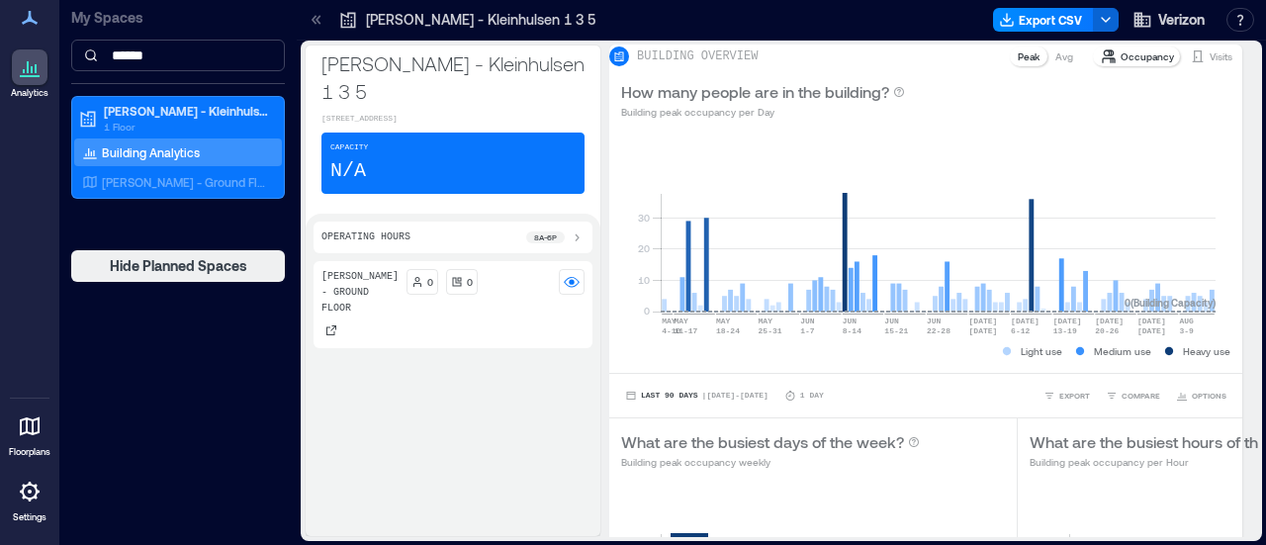
click at [246, 49] on input "******" at bounding box center [178, 56] width 214 height 32
click at [246, 48] on input "******" at bounding box center [178, 56] width 214 height 32
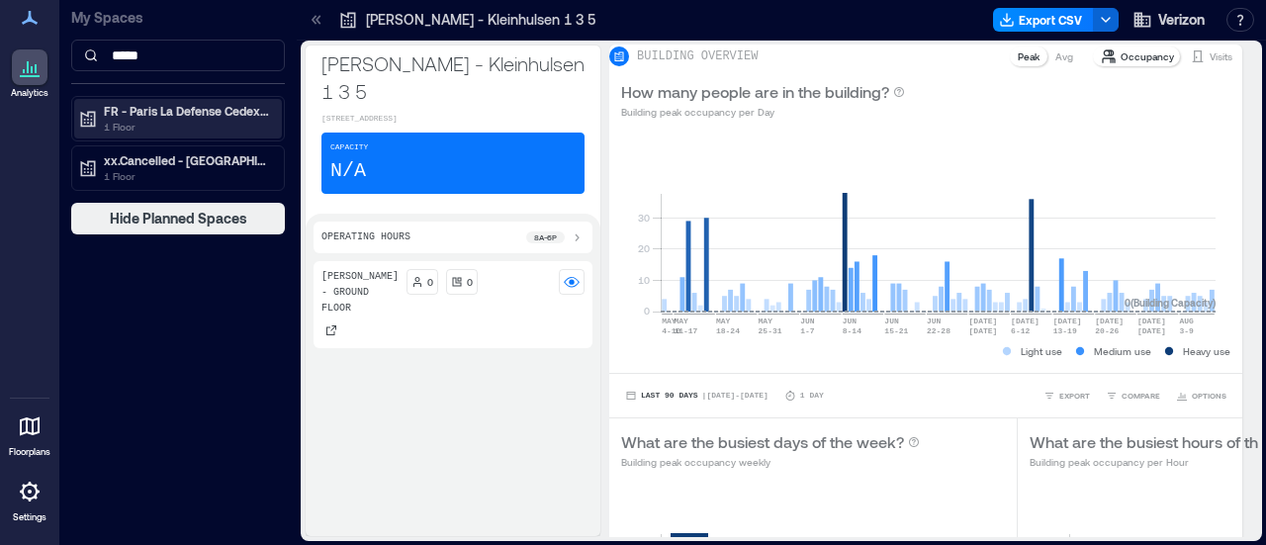
click at [218, 112] on p "FR - Paris La Defense Cedex - Tour CB21" at bounding box center [187, 111] width 166 height 16
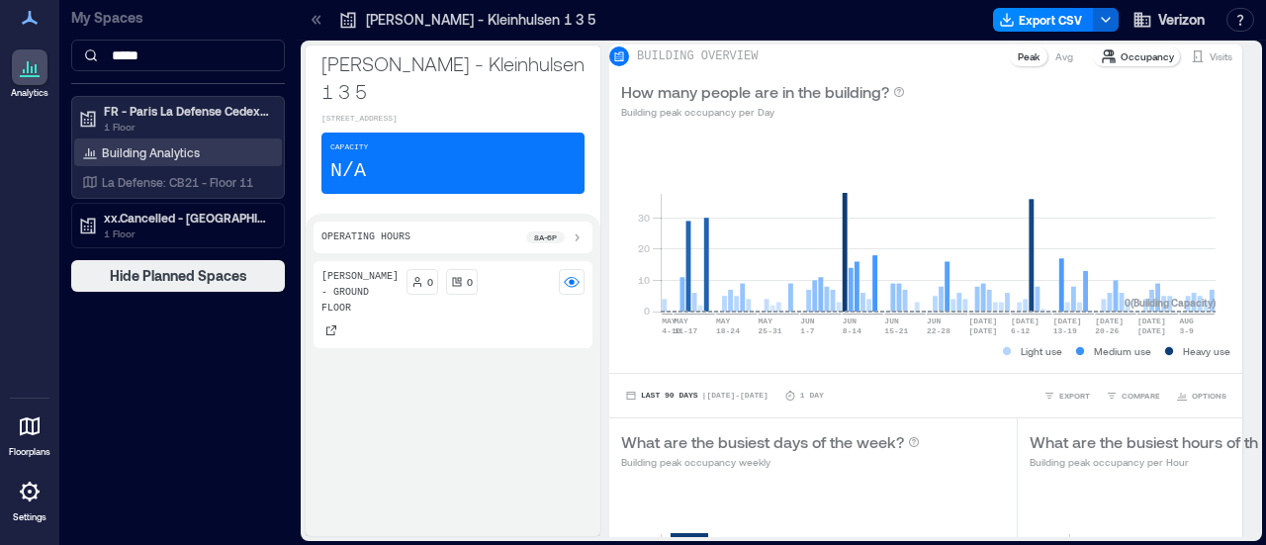
click at [212, 149] on div "Building Analytics" at bounding box center [178, 152] width 208 height 28
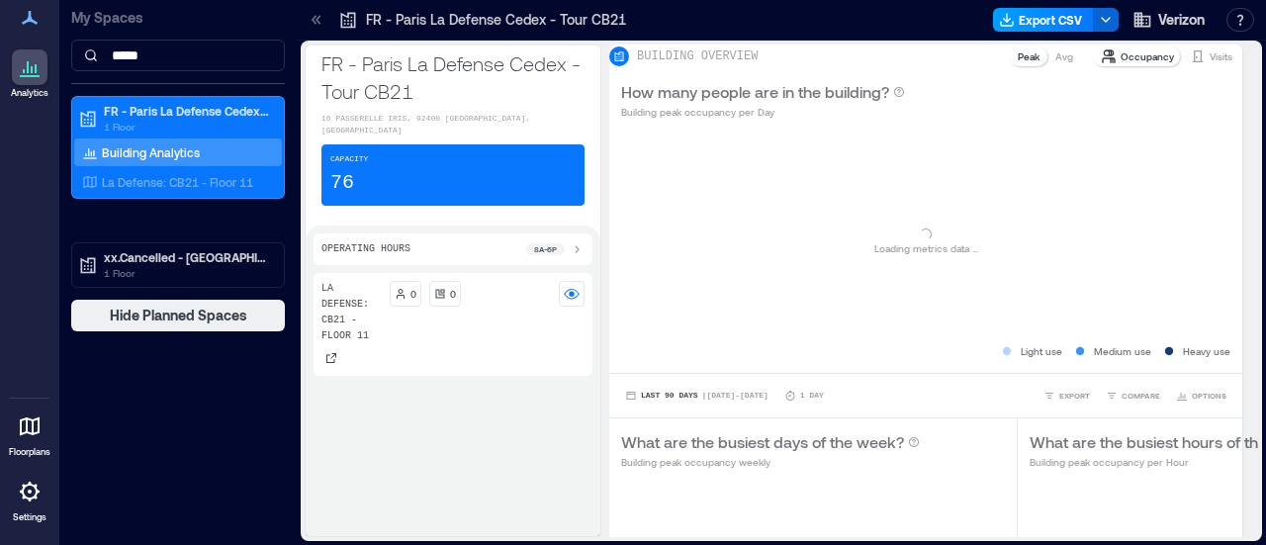
click at [1048, 15] on button "Export CSV" at bounding box center [1043, 20] width 101 height 24
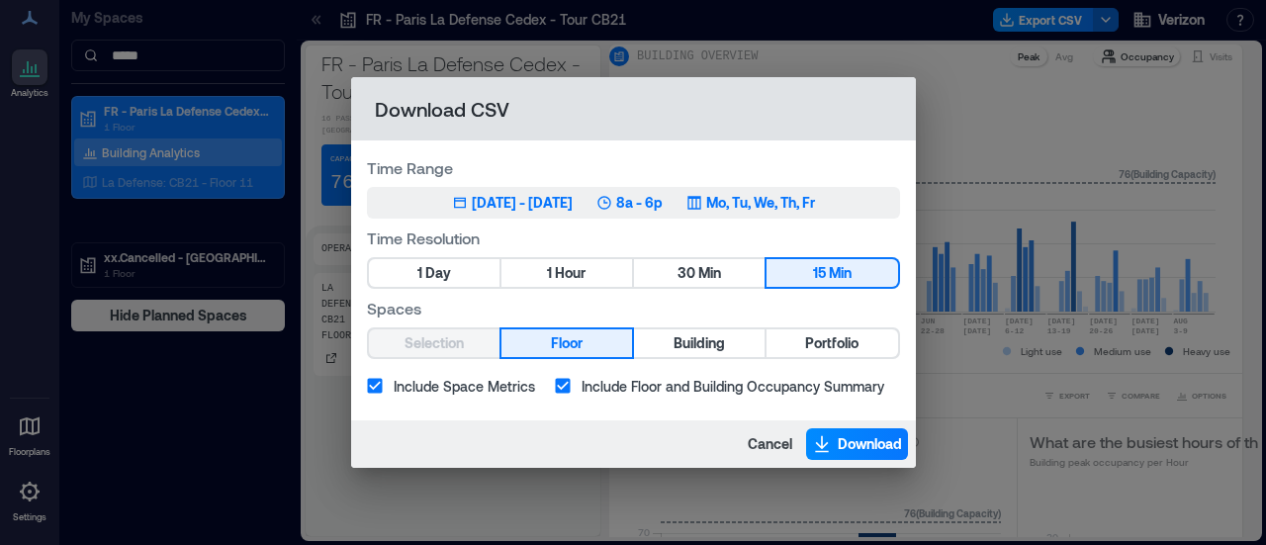
click at [578, 268] on span "Hour" at bounding box center [570, 273] width 31 height 25
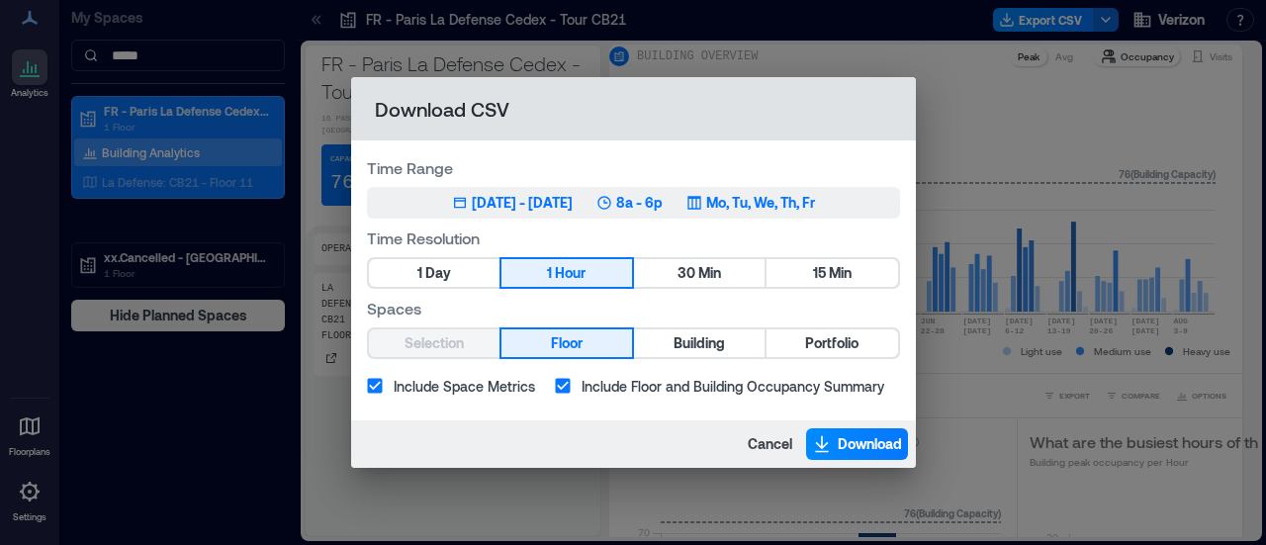
click at [663, 199] on p "8a - 6p" at bounding box center [639, 203] width 46 height 20
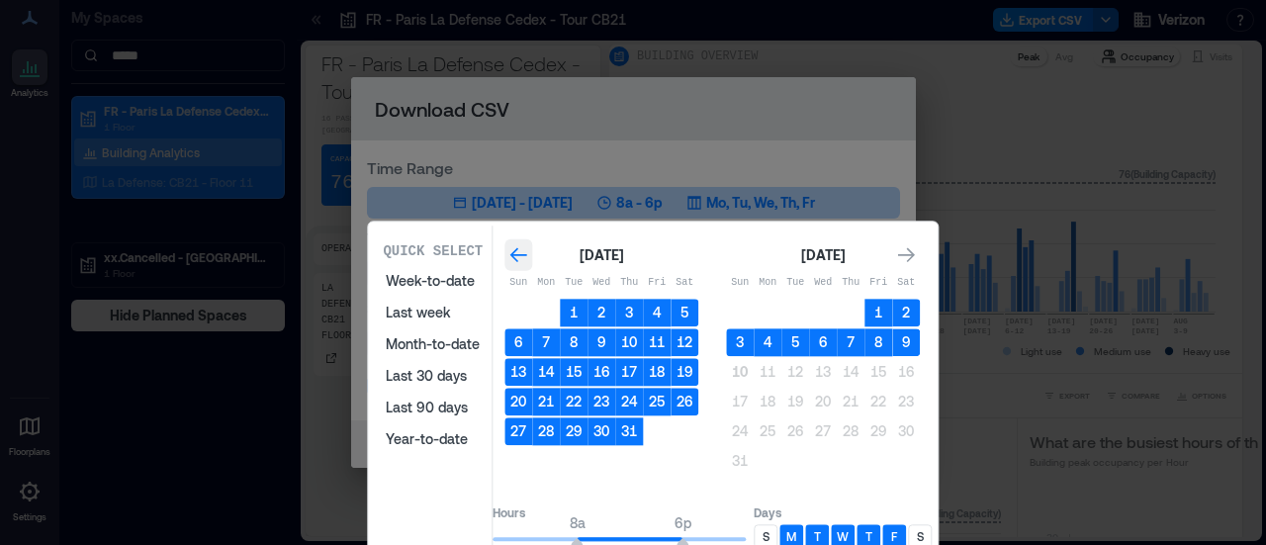
click at [528, 256] on icon "Go to previous month" at bounding box center [518, 255] width 20 height 20
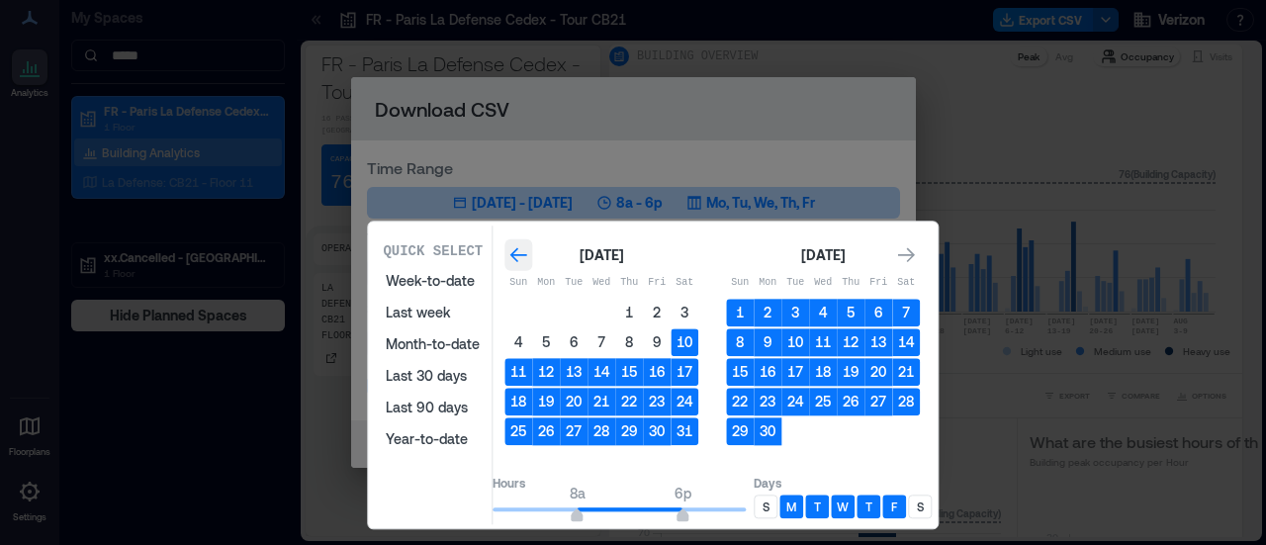
click at [528, 256] on icon "Go to previous month" at bounding box center [518, 255] width 20 height 20
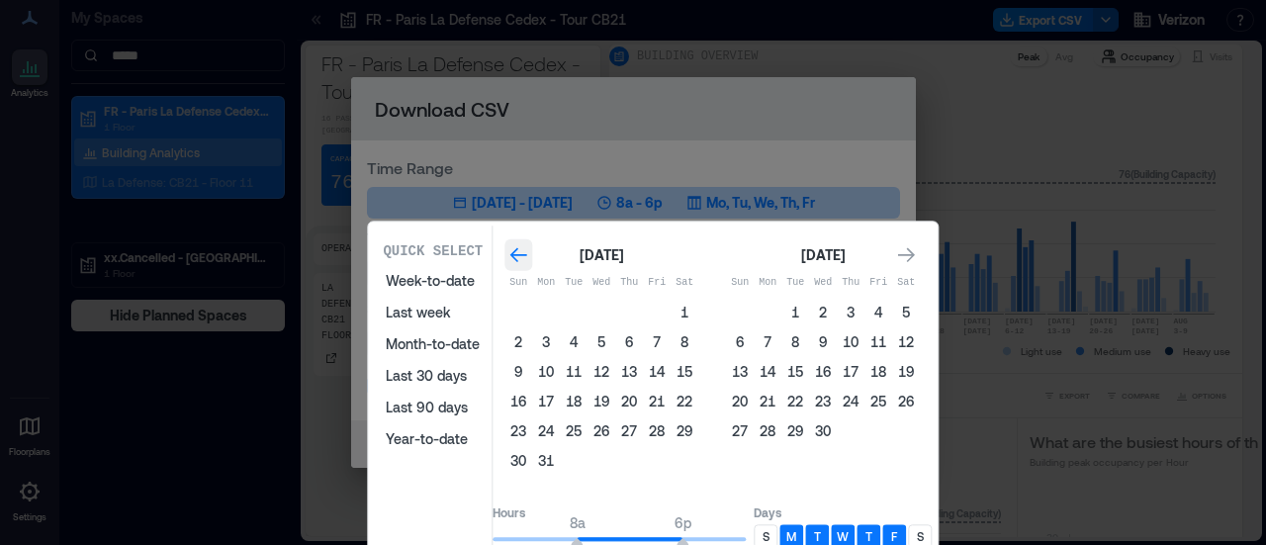
click at [528, 256] on icon "Go to previous month" at bounding box center [518, 255] width 20 height 20
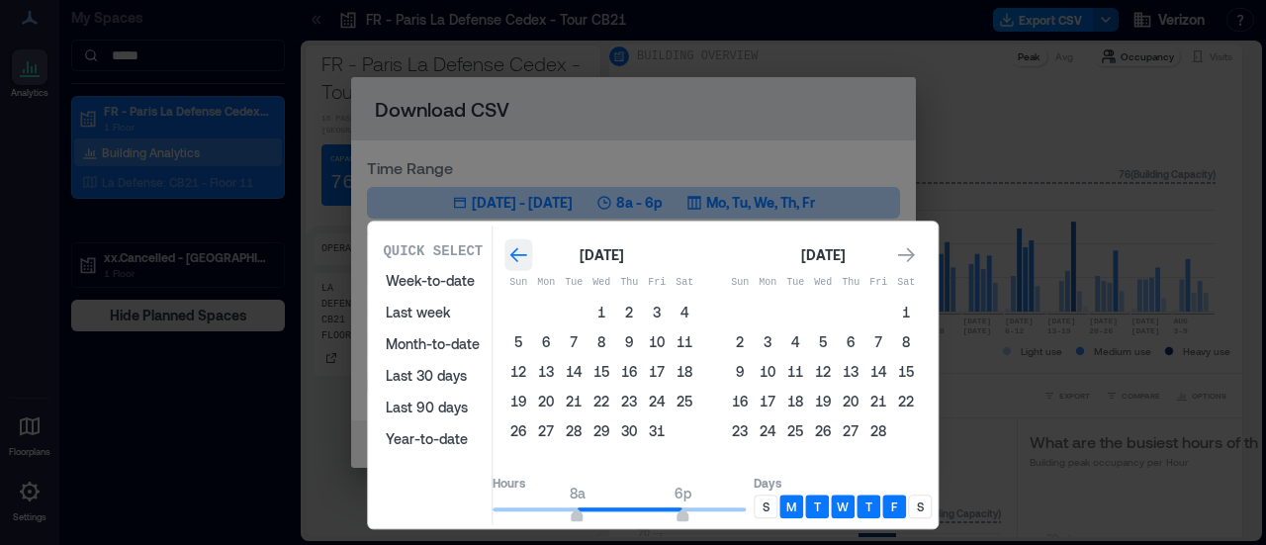
click at [528, 256] on icon "Go to previous month" at bounding box center [518, 255] width 20 height 20
click at [920, 252] on div "Go to next month" at bounding box center [906, 255] width 28 height 32
click at [920, 317] on button "1" at bounding box center [906, 313] width 28 height 28
click at [916, 256] on icon "Go to next month" at bounding box center [906, 255] width 20 height 20
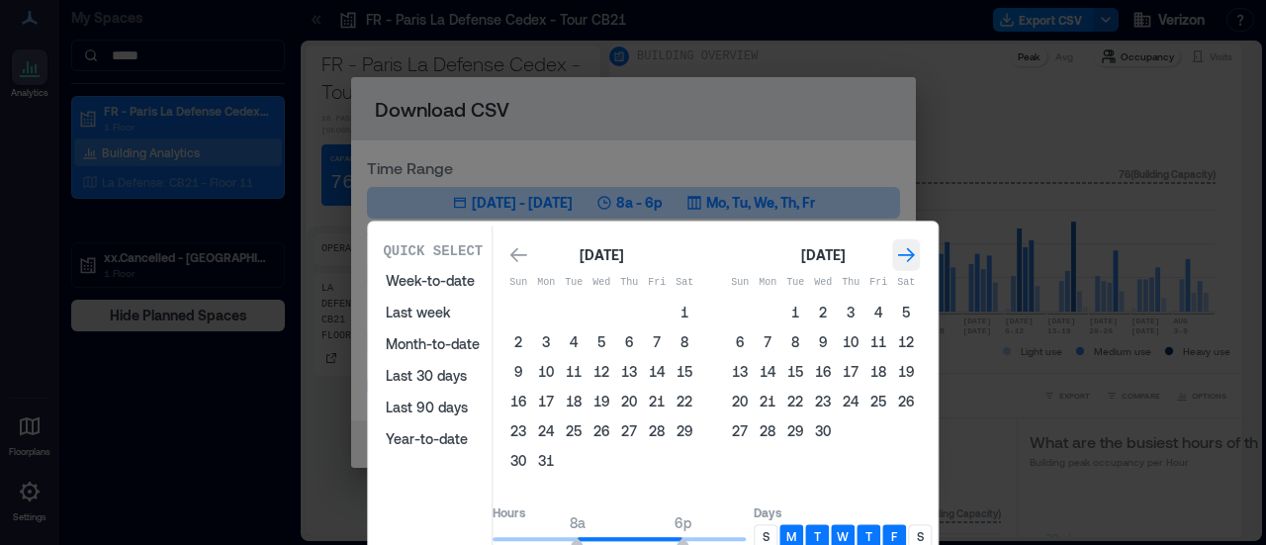
click at [916, 256] on icon "Go to next month" at bounding box center [906, 255] width 20 height 20
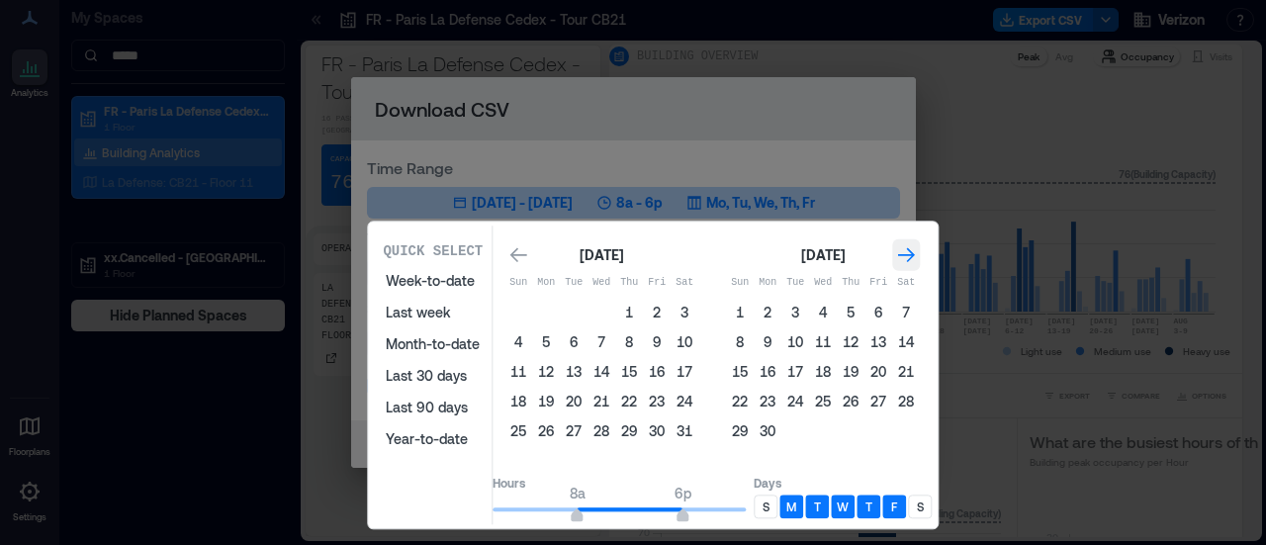
click at [916, 256] on icon "Go to next month" at bounding box center [906, 255] width 20 height 20
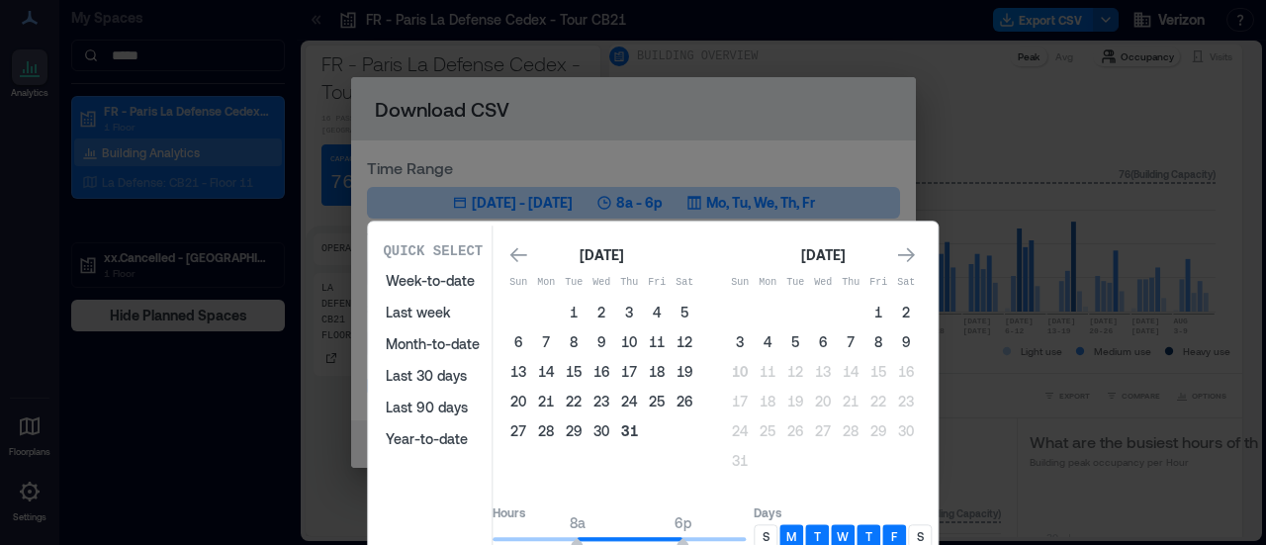
click at [643, 431] on button "31" at bounding box center [629, 431] width 28 height 28
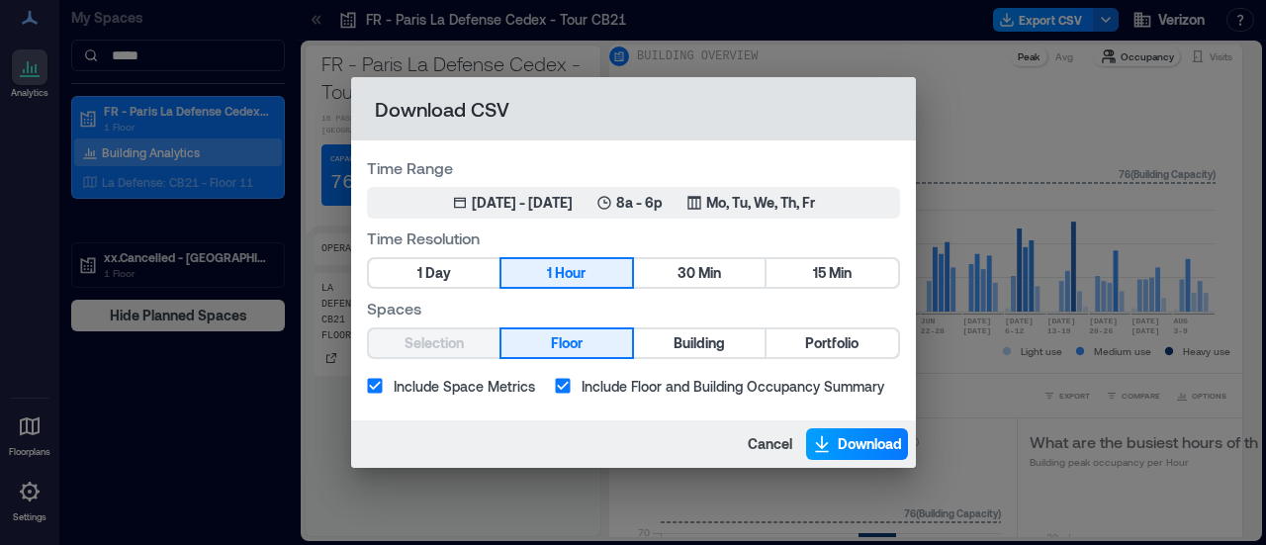
click at [839, 443] on span "Download" at bounding box center [870, 444] width 64 height 20
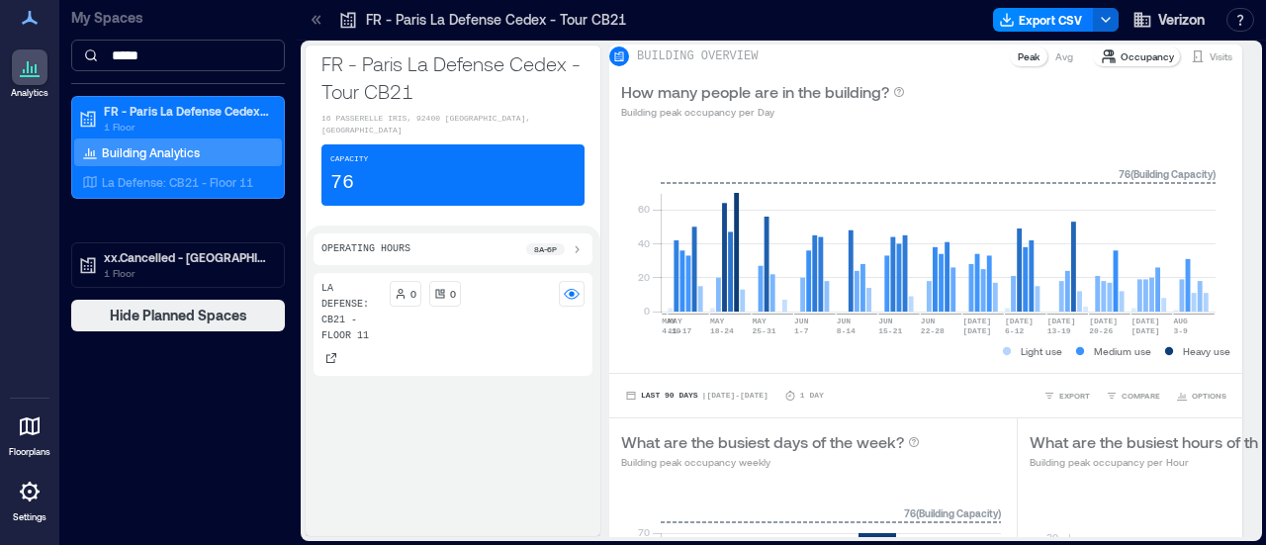
click at [180, 55] on input "*****" at bounding box center [178, 56] width 214 height 32
click at [179, 58] on input "*****" at bounding box center [178, 56] width 214 height 32
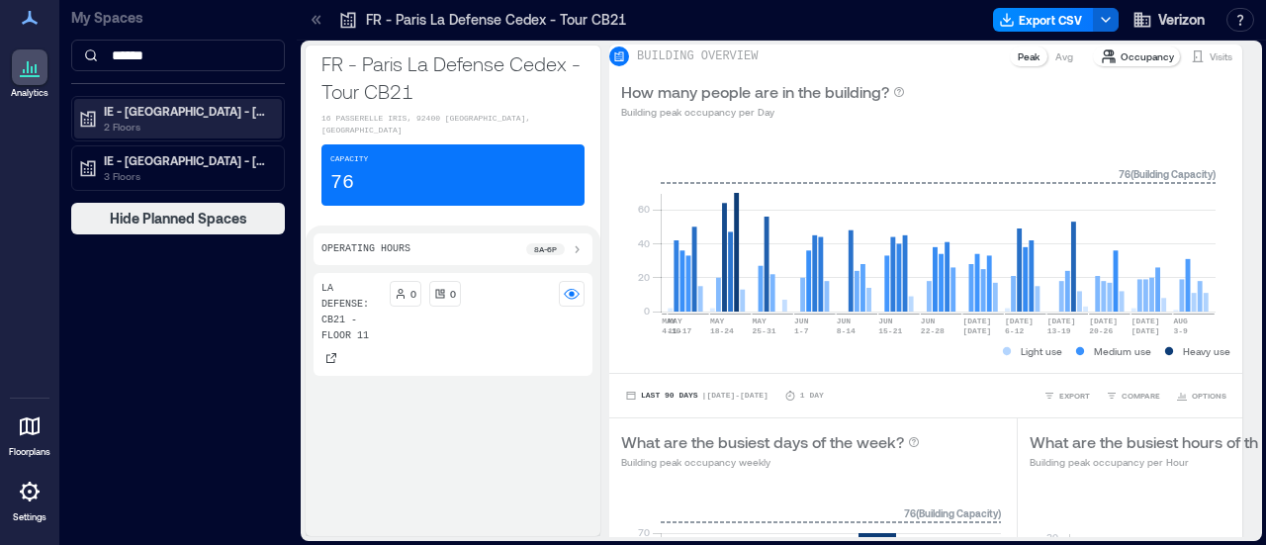
type input "******"
click at [194, 103] on p "IE - [GEOGRAPHIC_DATA] - [GEOGRAPHIC_DATA]" at bounding box center [187, 111] width 166 height 16
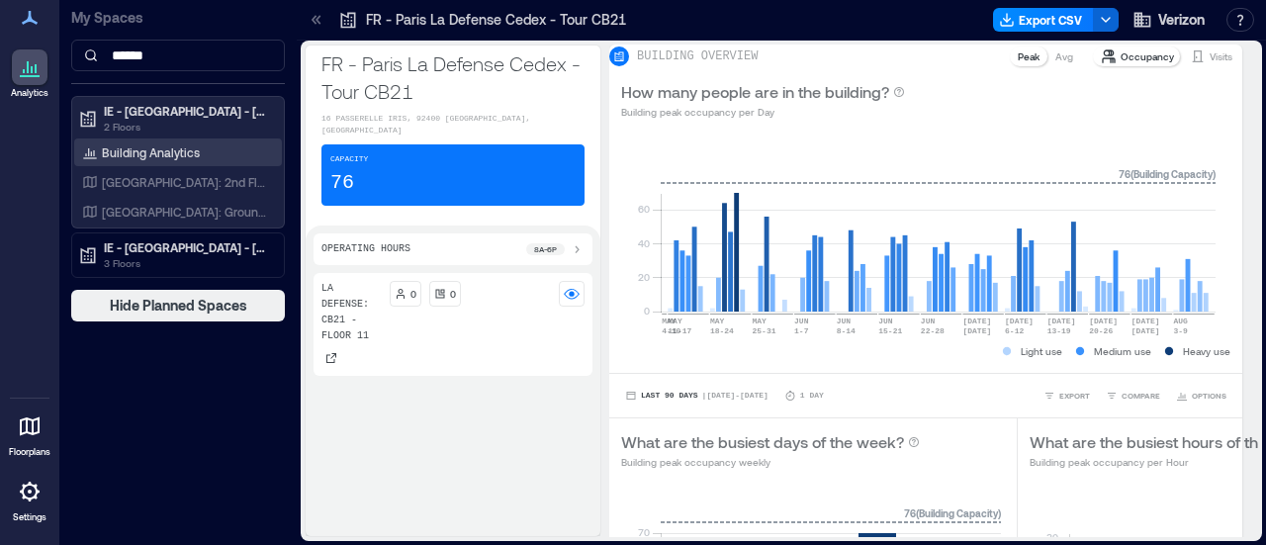
click at [175, 155] on p "Building Analytics" at bounding box center [151, 152] width 98 height 16
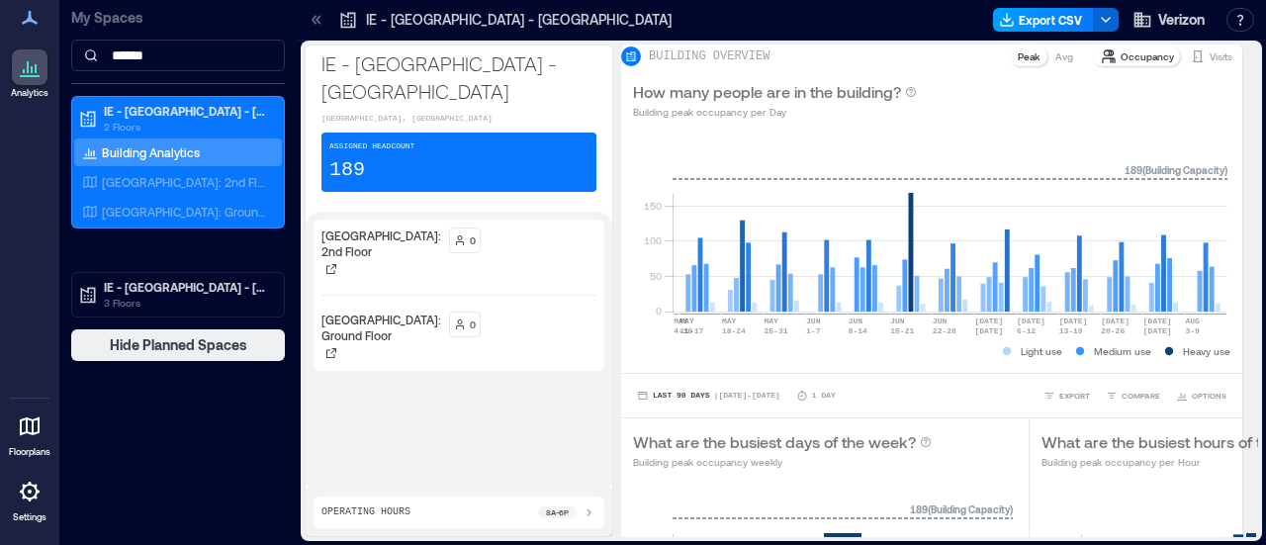
click at [1056, 23] on button "Export CSV" at bounding box center [1043, 20] width 101 height 24
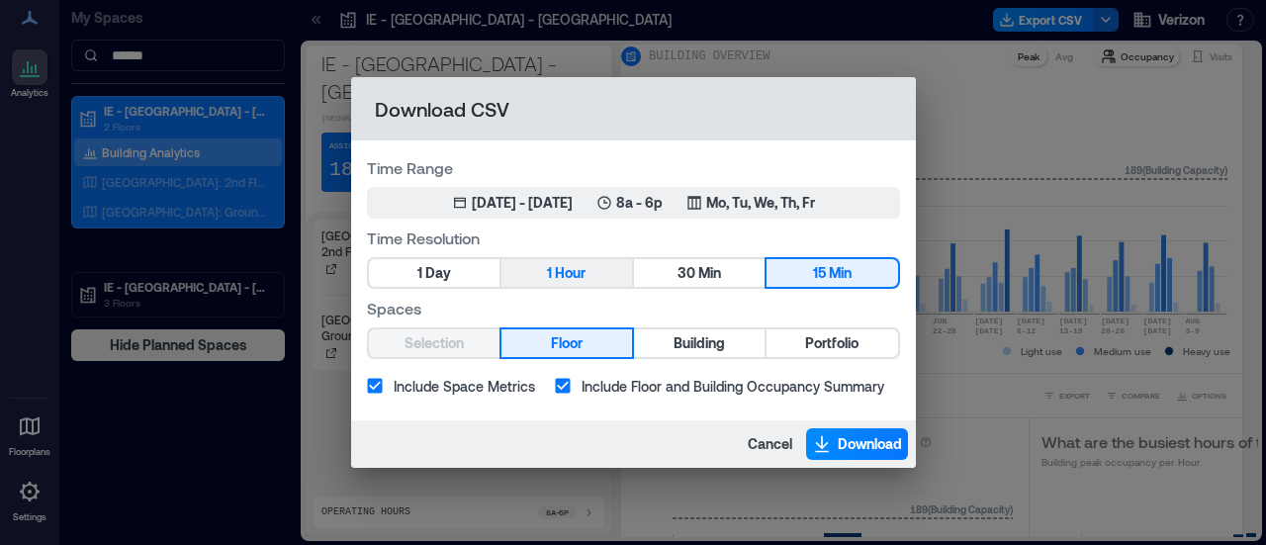
click at [580, 270] on span "Hour" at bounding box center [570, 273] width 31 height 25
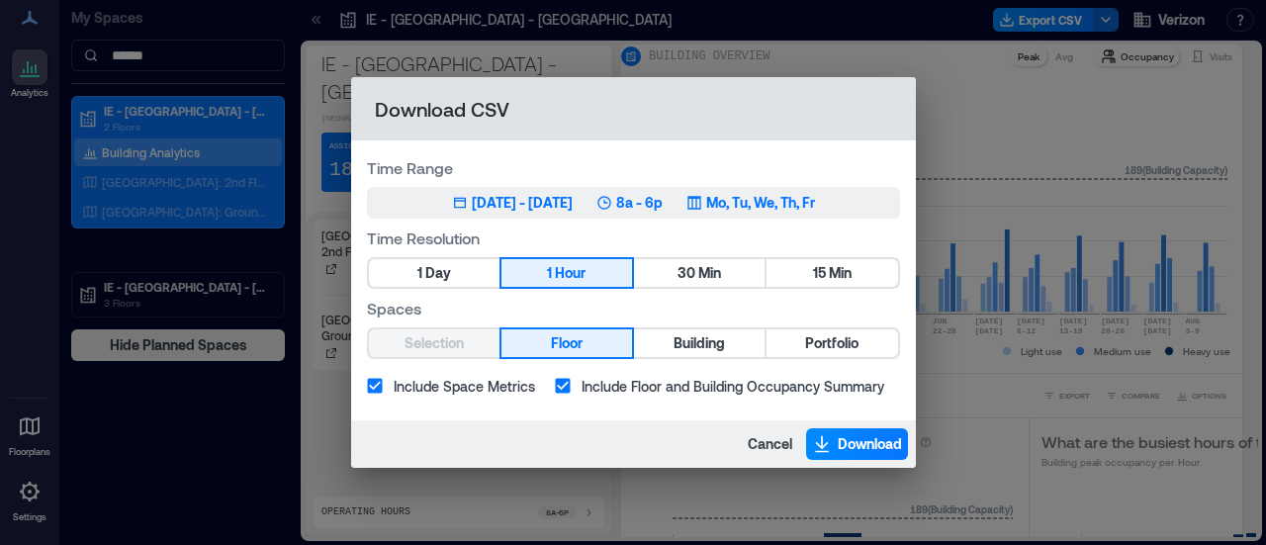
click at [702, 206] on icon "button" at bounding box center [694, 203] width 16 height 16
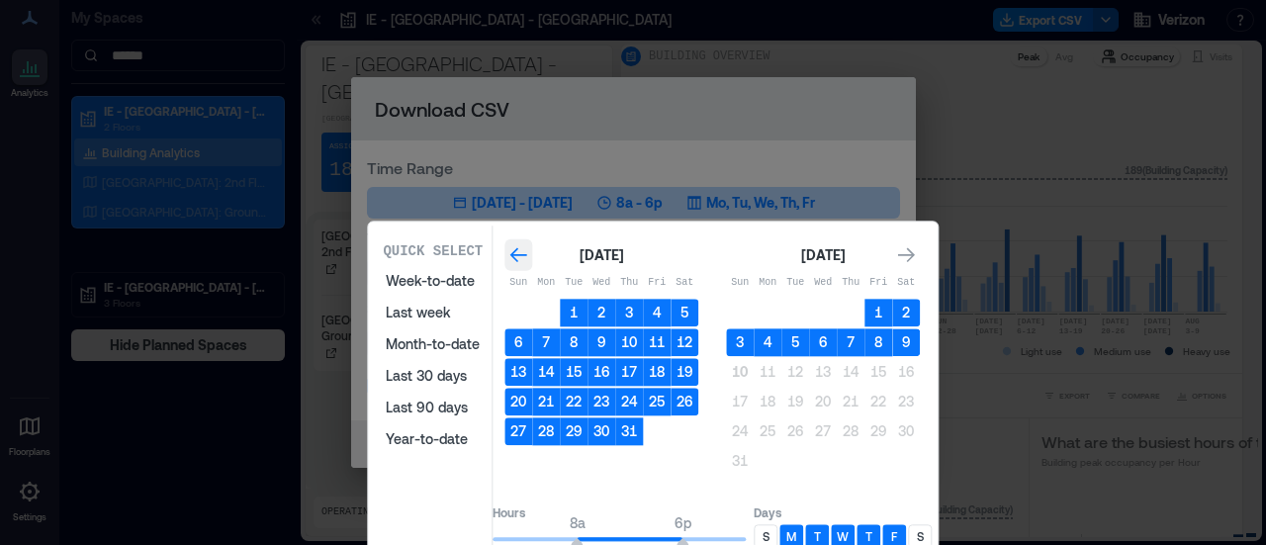
click at [528, 258] on icon "Go to previous month" at bounding box center [518, 255] width 20 height 20
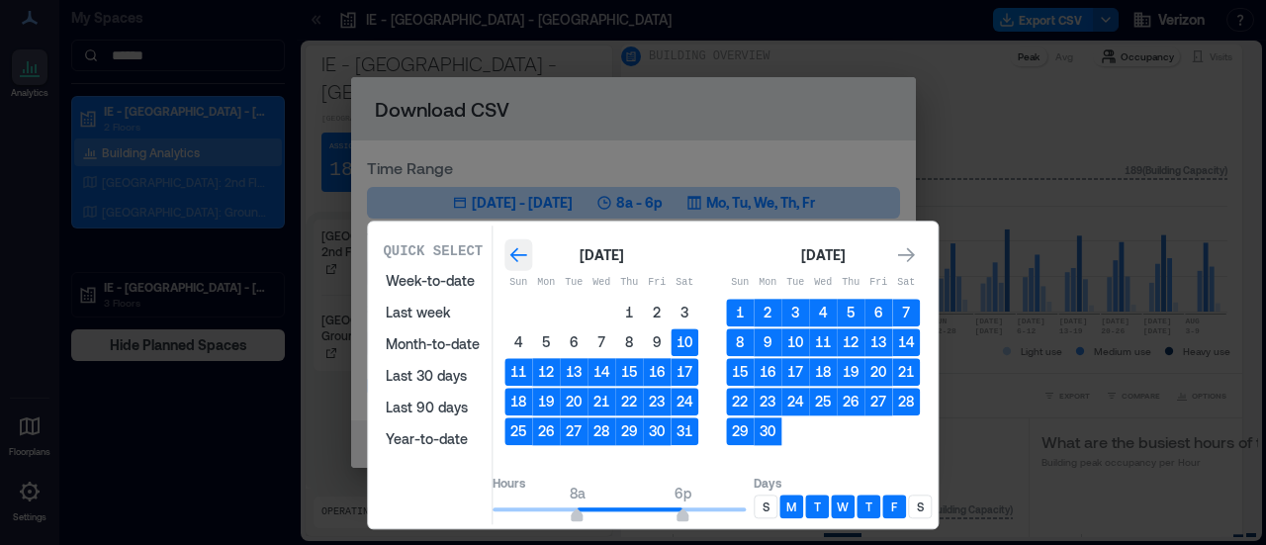
click at [528, 258] on icon "Go to previous month" at bounding box center [518, 255] width 20 height 20
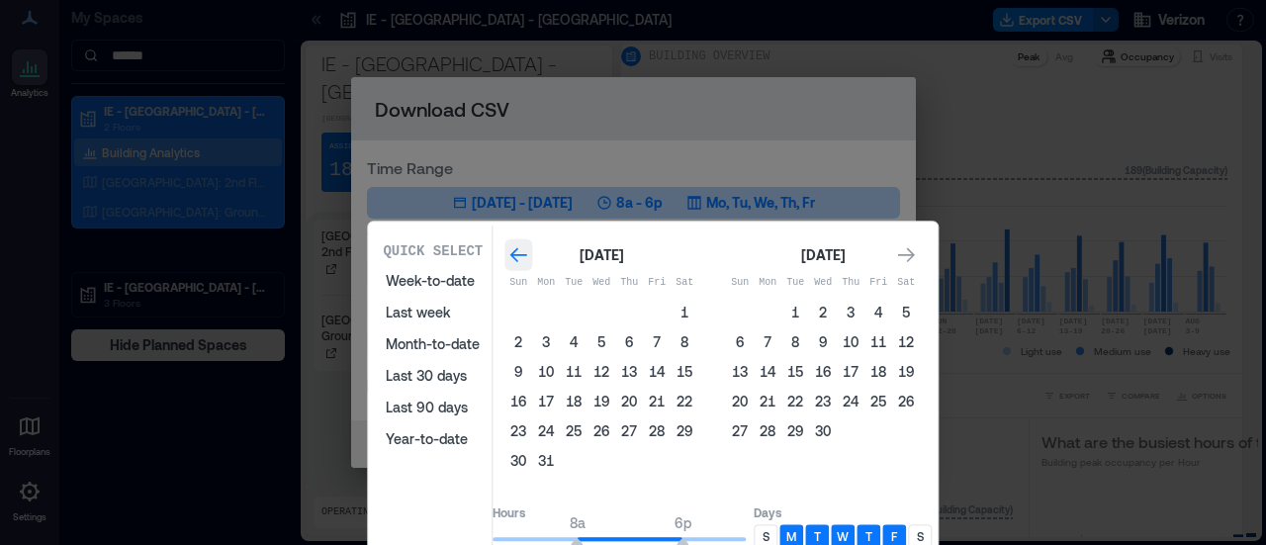
click at [528, 260] on icon "Go to previous month" at bounding box center [518, 255] width 20 height 20
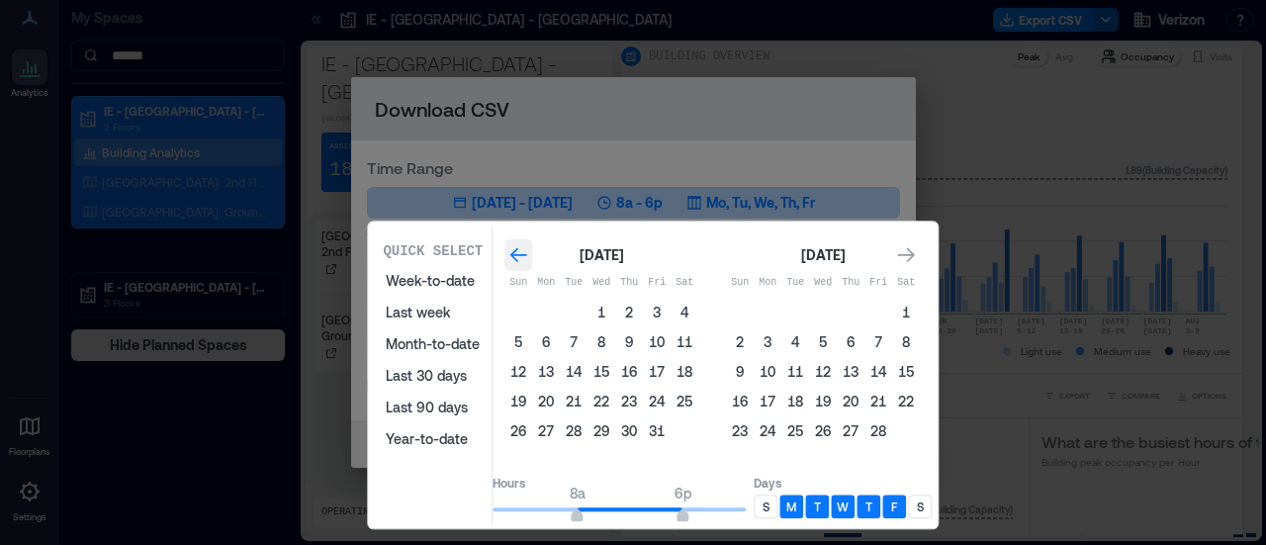
click at [528, 260] on icon "Go to previous month" at bounding box center [518, 255] width 20 height 20
click at [905, 253] on div "[DATE]" at bounding box center [823, 255] width 194 height 24
click at [915, 254] on icon "Go to next month" at bounding box center [906, 255] width 17 height 15
click at [920, 308] on button "1" at bounding box center [906, 313] width 28 height 28
click at [916, 262] on icon "Go to next month" at bounding box center [906, 255] width 20 height 20
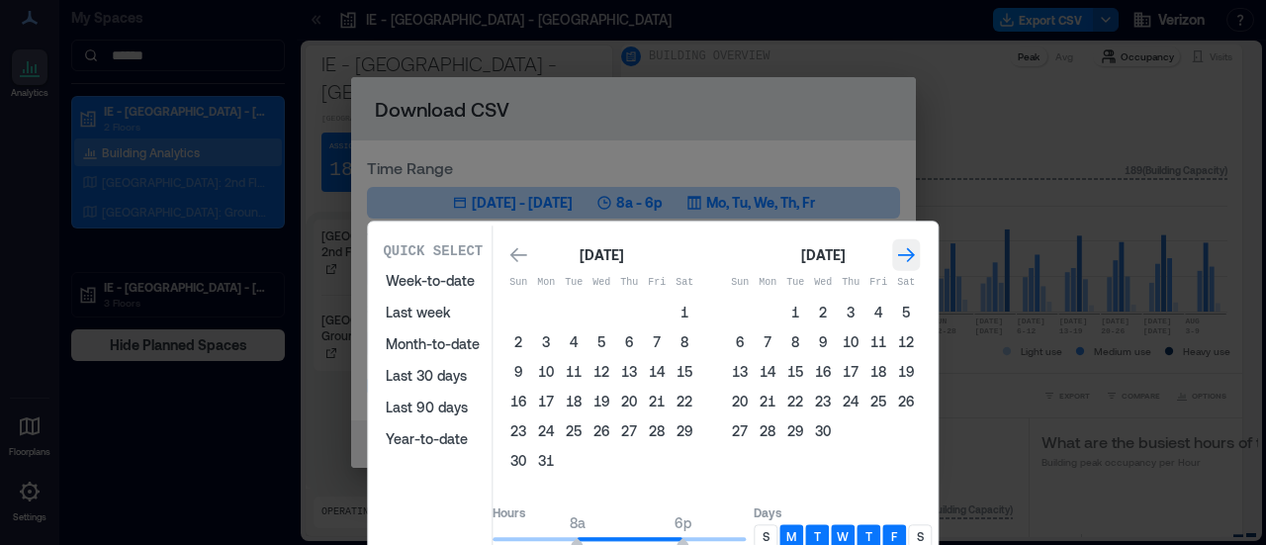
click at [916, 262] on icon "Go to next month" at bounding box center [906, 255] width 20 height 20
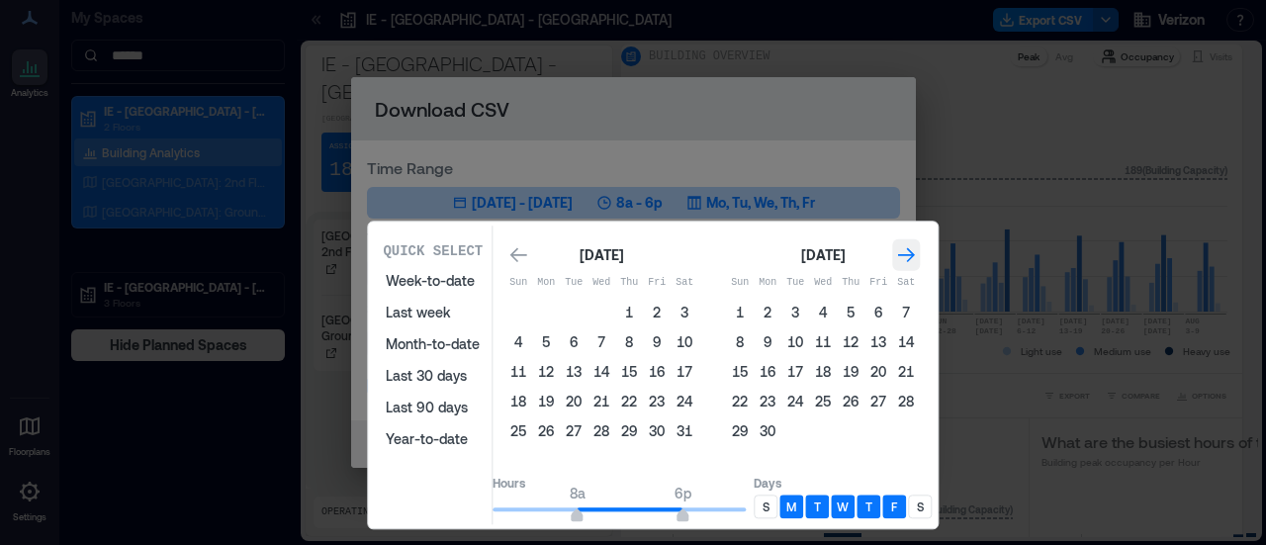
click at [916, 262] on icon "Go to next month" at bounding box center [906, 255] width 20 height 20
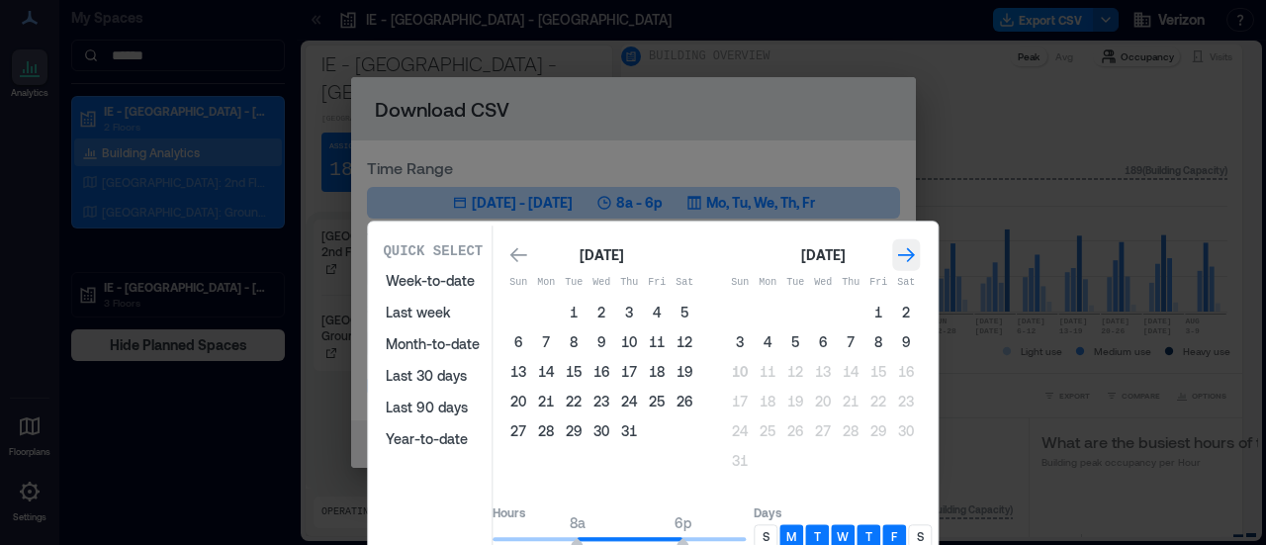
click at [916, 262] on icon "Go to next month" at bounding box center [906, 255] width 20 height 20
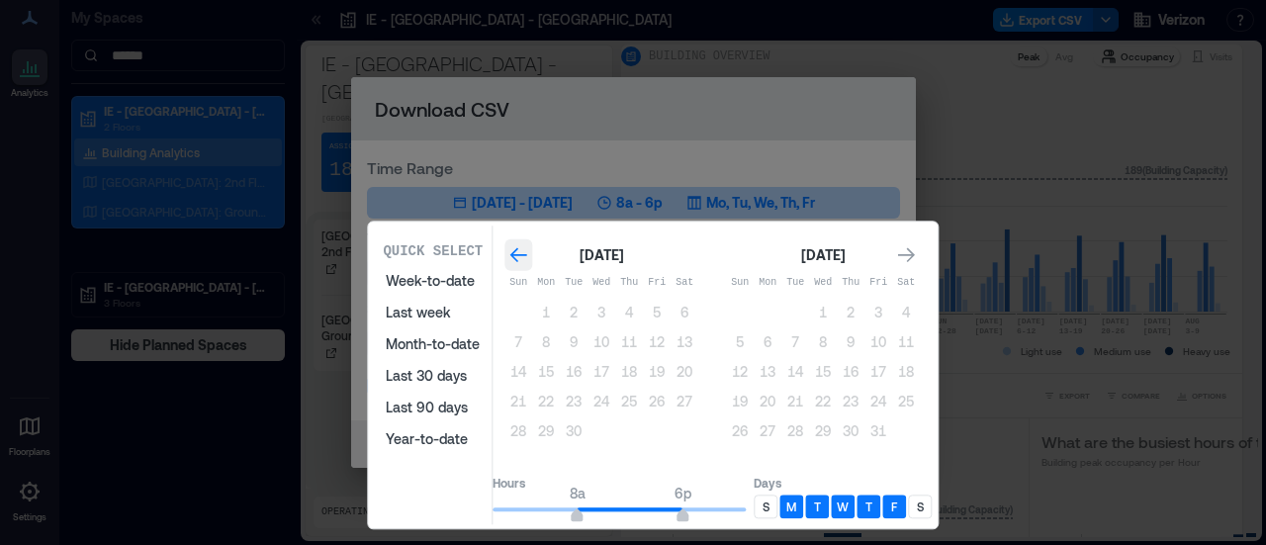
click at [527, 253] on icon "Go to previous month" at bounding box center [518, 255] width 17 height 15
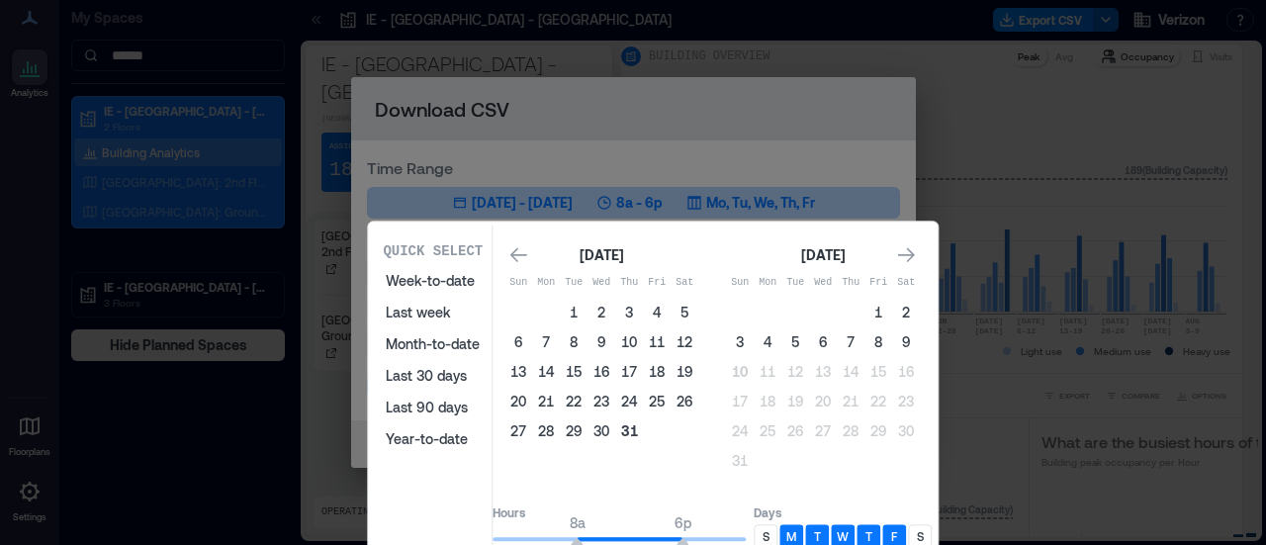
click at [643, 431] on button "31" at bounding box center [629, 431] width 28 height 28
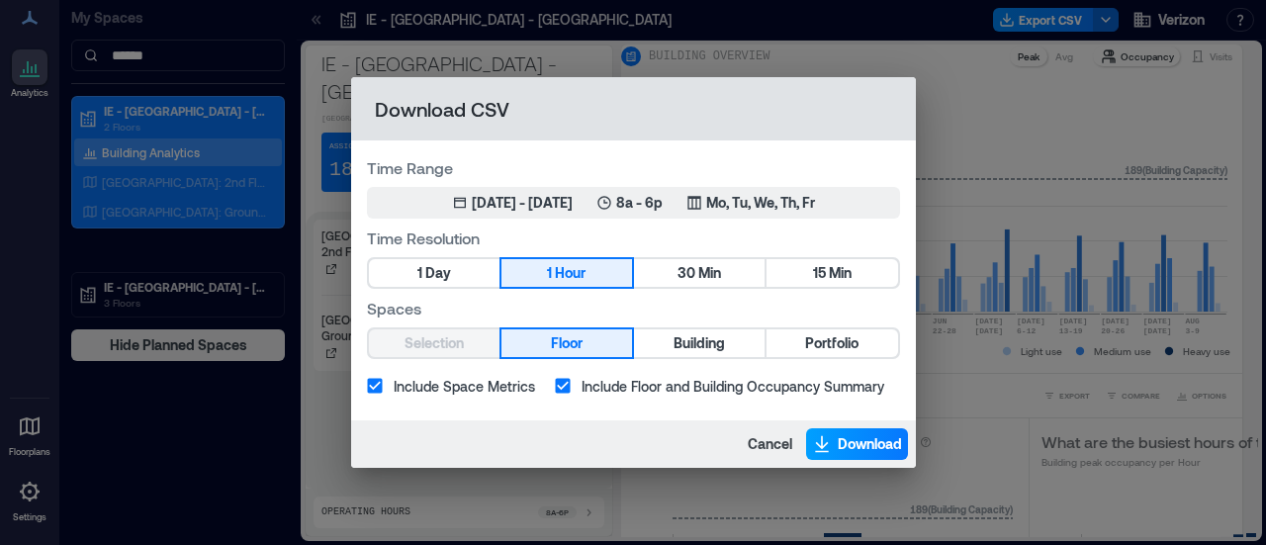
click at [858, 448] on span "Download" at bounding box center [870, 444] width 64 height 20
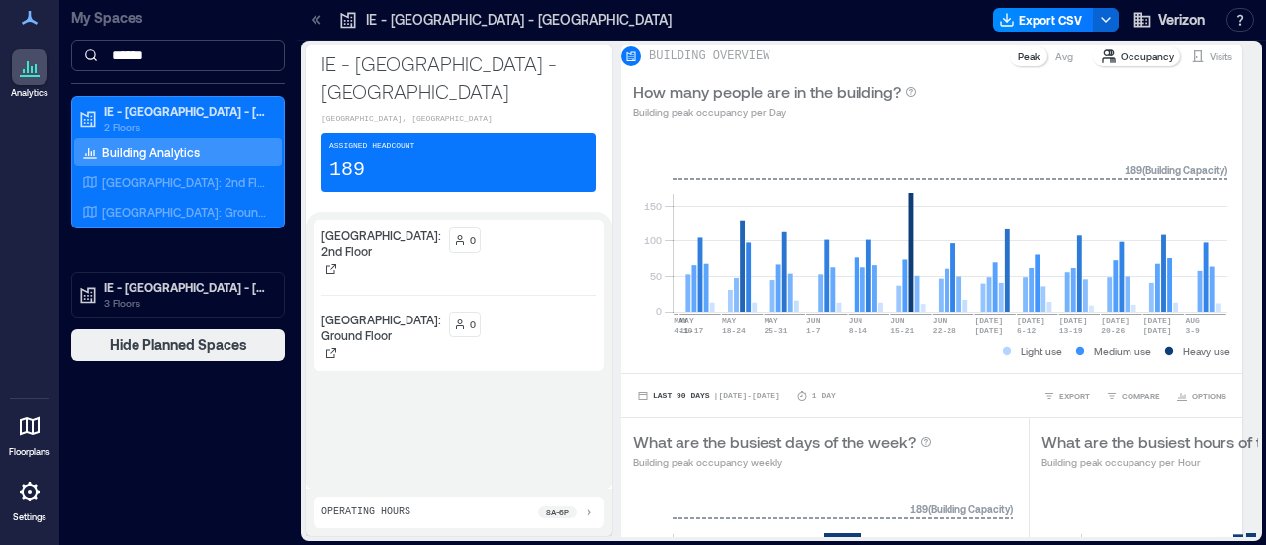
click at [144, 58] on input "******" at bounding box center [178, 56] width 214 height 32
click at [165, 58] on input "******" at bounding box center [178, 56] width 214 height 32
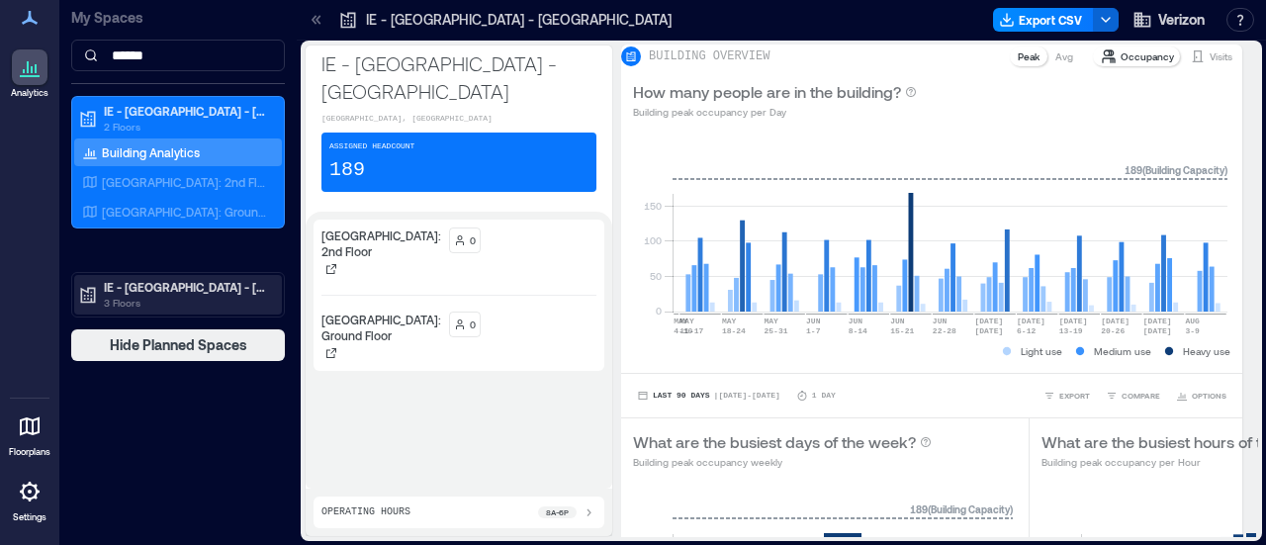
click at [152, 290] on p "IE - [GEOGRAPHIC_DATA] - [GEOGRAPHIC_DATA]" at bounding box center [187, 287] width 166 height 16
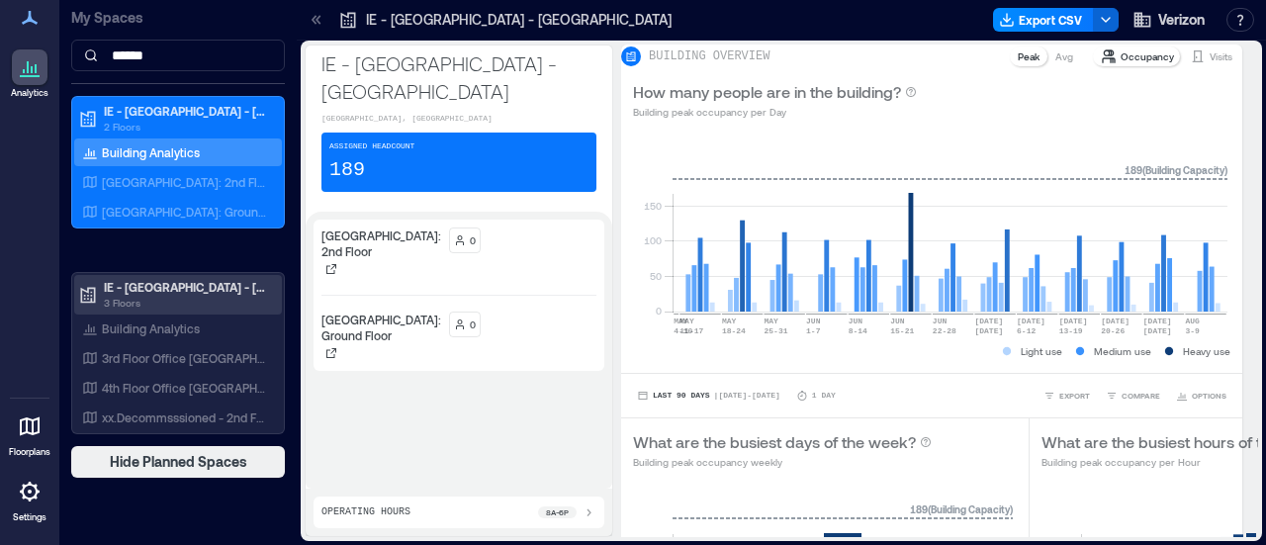
click at [216, 297] on p "3 Floors" at bounding box center [187, 303] width 166 height 16
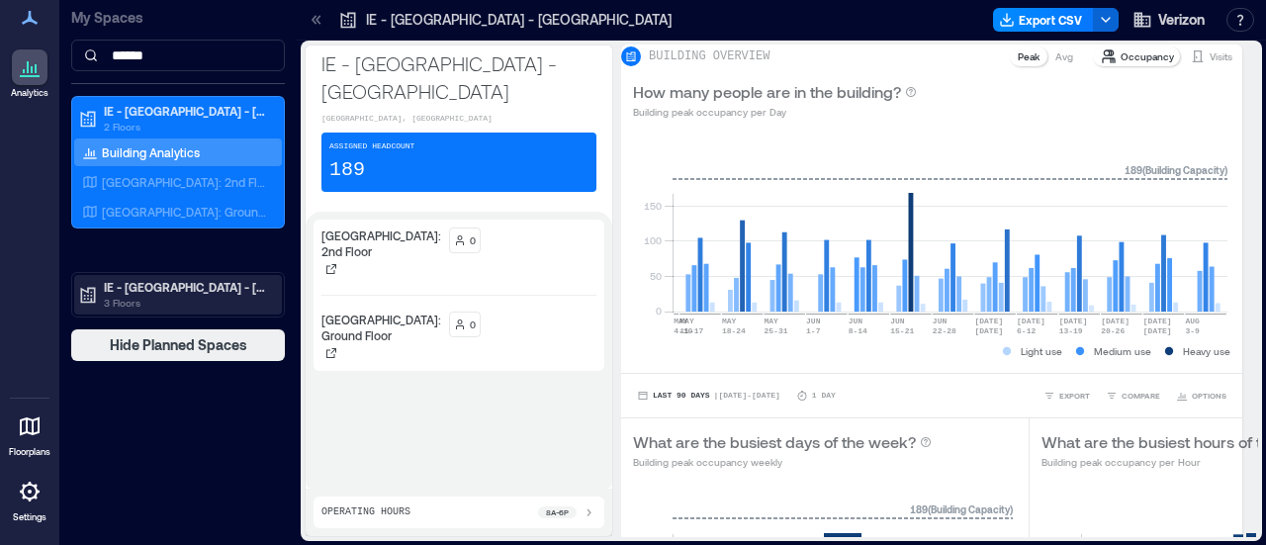
click at [189, 302] on p "3 Floors" at bounding box center [187, 303] width 166 height 16
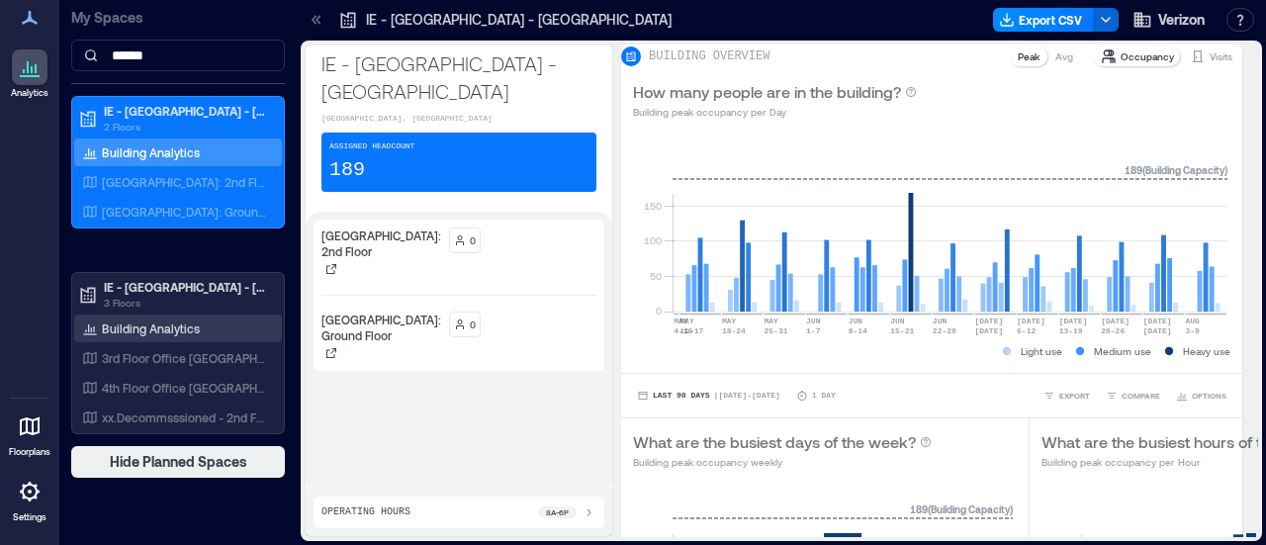
click at [166, 333] on p "Building Analytics" at bounding box center [151, 328] width 98 height 16
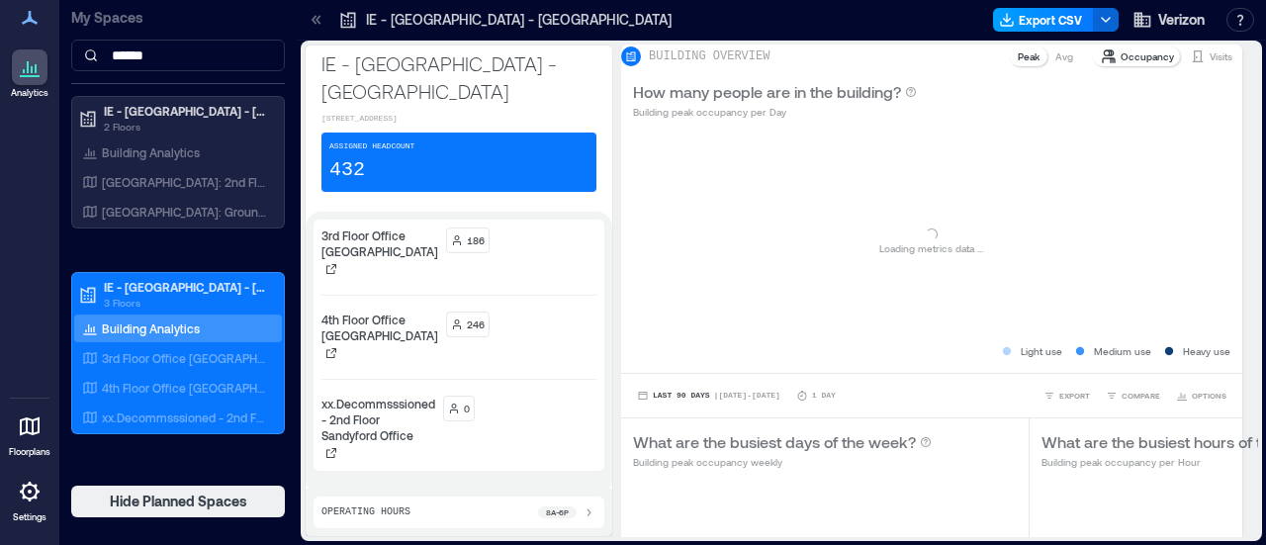
click at [1066, 24] on button "Export CSV" at bounding box center [1043, 20] width 101 height 24
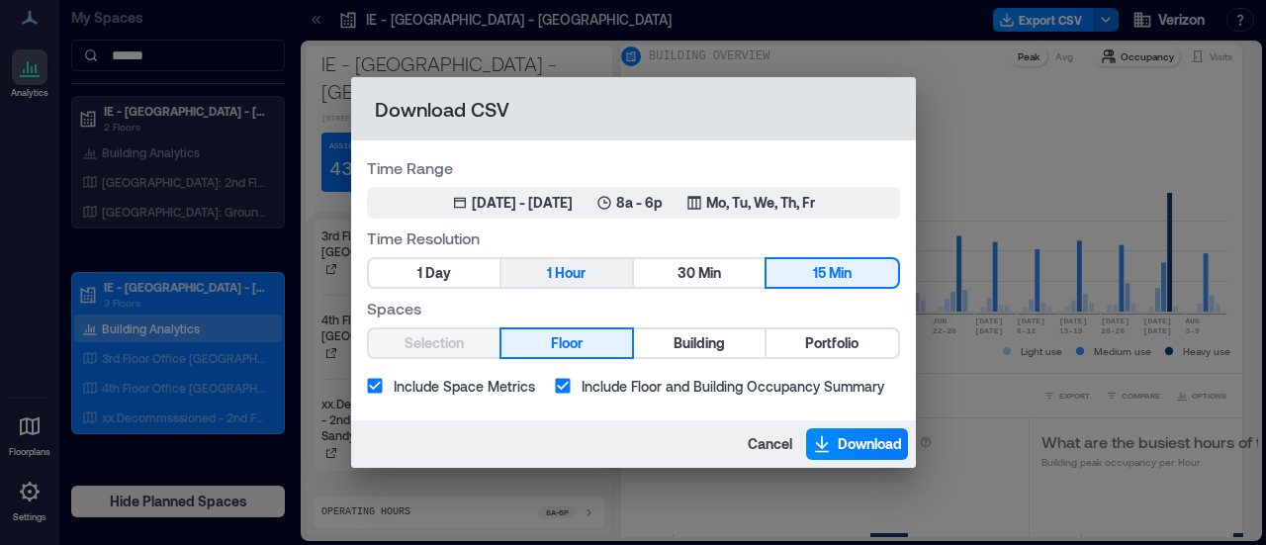
click at [589, 285] on button "1 Hour" at bounding box center [566, 273] width 131 height 28
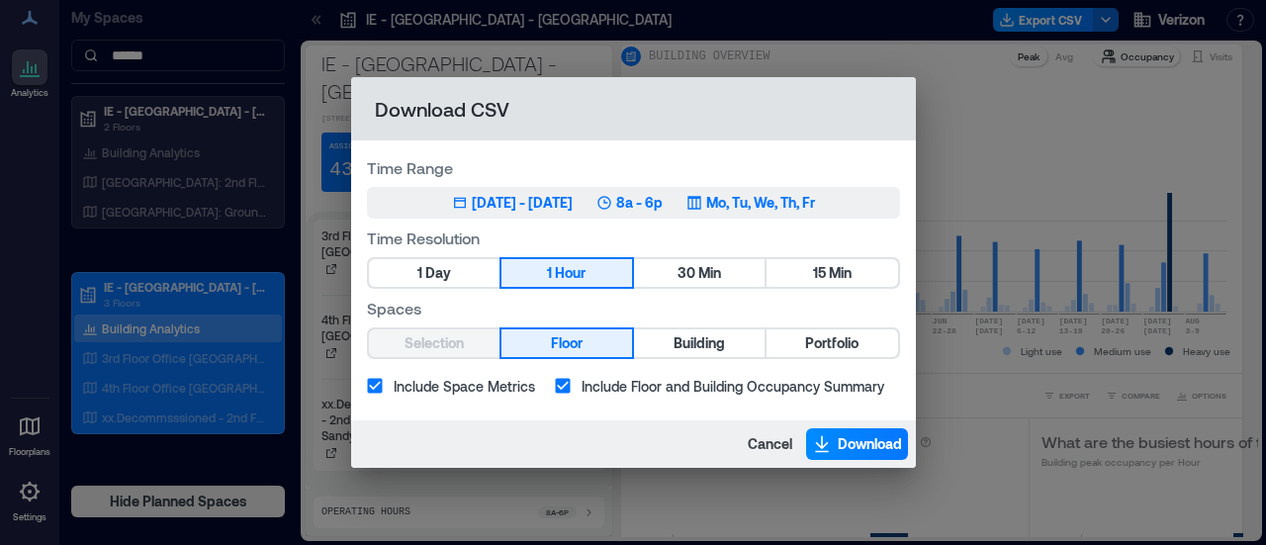
click at [663, 193] on p "8a - 6p" at bounding box center [639, 203] width 46 height 20
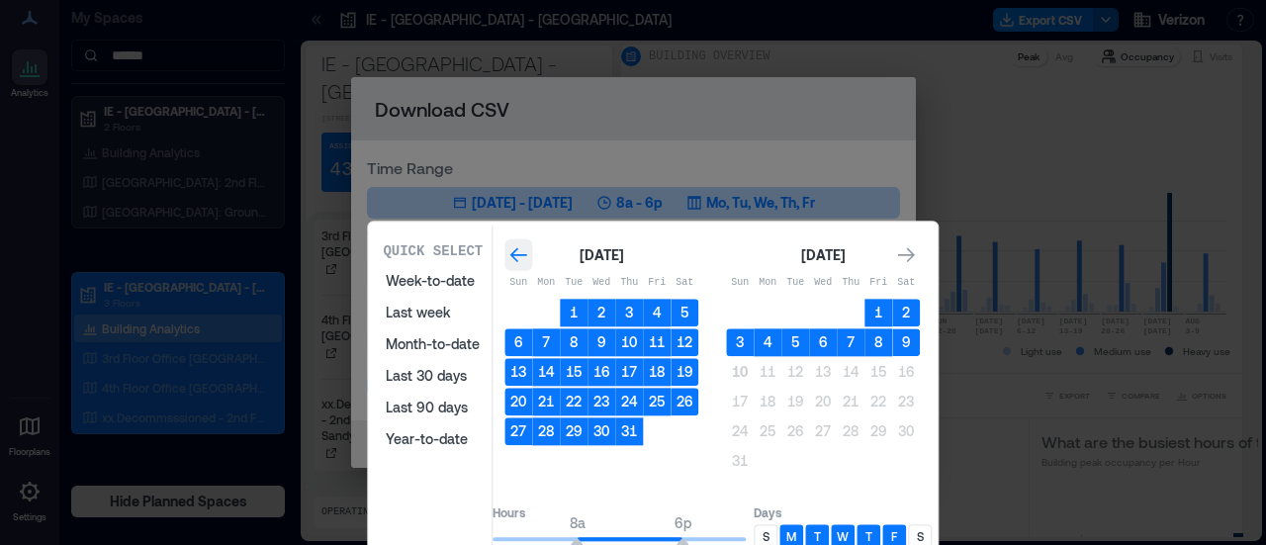
click at [528, 252] on icon "Go to previous month" at bounding box center [518, 255] width 20 height 20
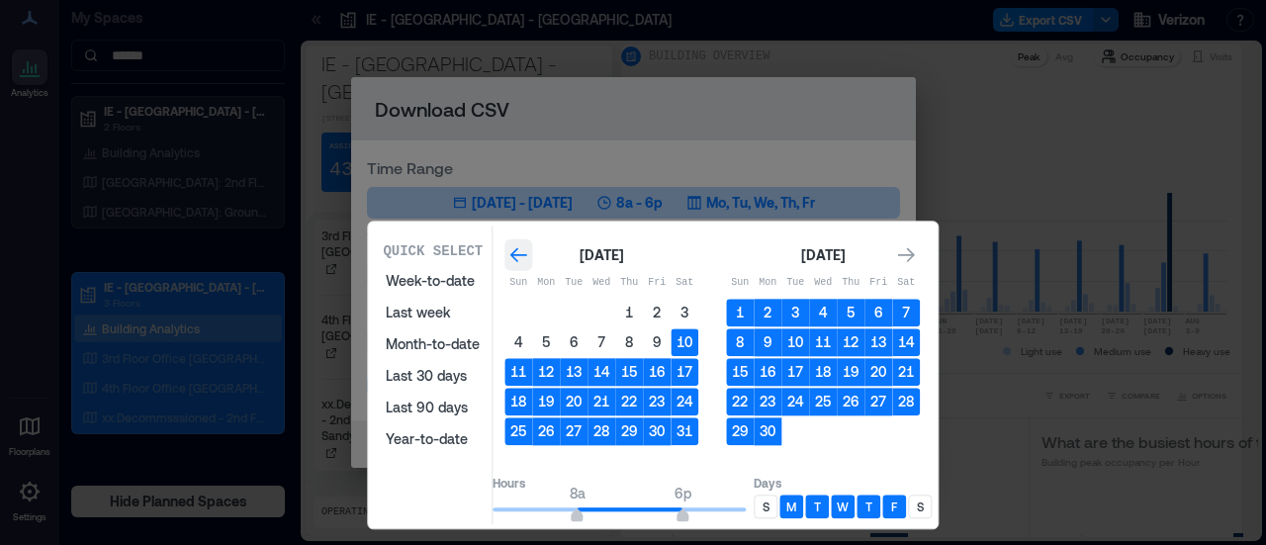
click at [528, 252] on icon "Go to previous month" at bounding box center [518, 255] width 20 height 20
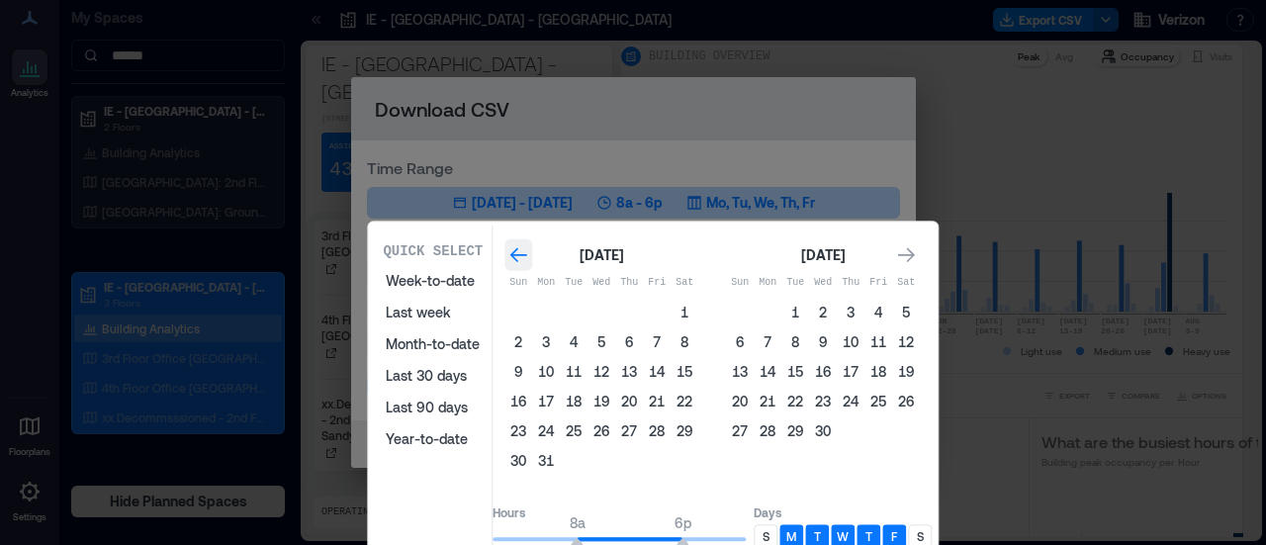
click at [528, 252] on icon "Go to previous month" at bounding box center [518, 255] width 20 height 20
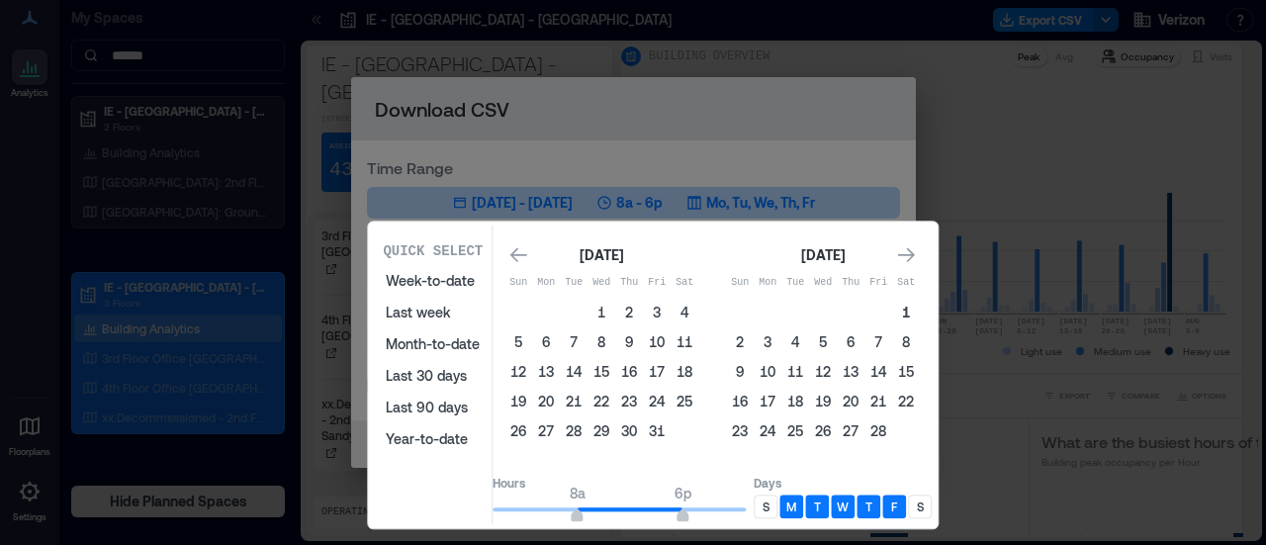
click at [920, 310] on button "1" at bounding box center [906, 313] width 28 height 28
click at [915, 250] on icon "Go to next month" at bounding box center [906, 255] width 17 height 15
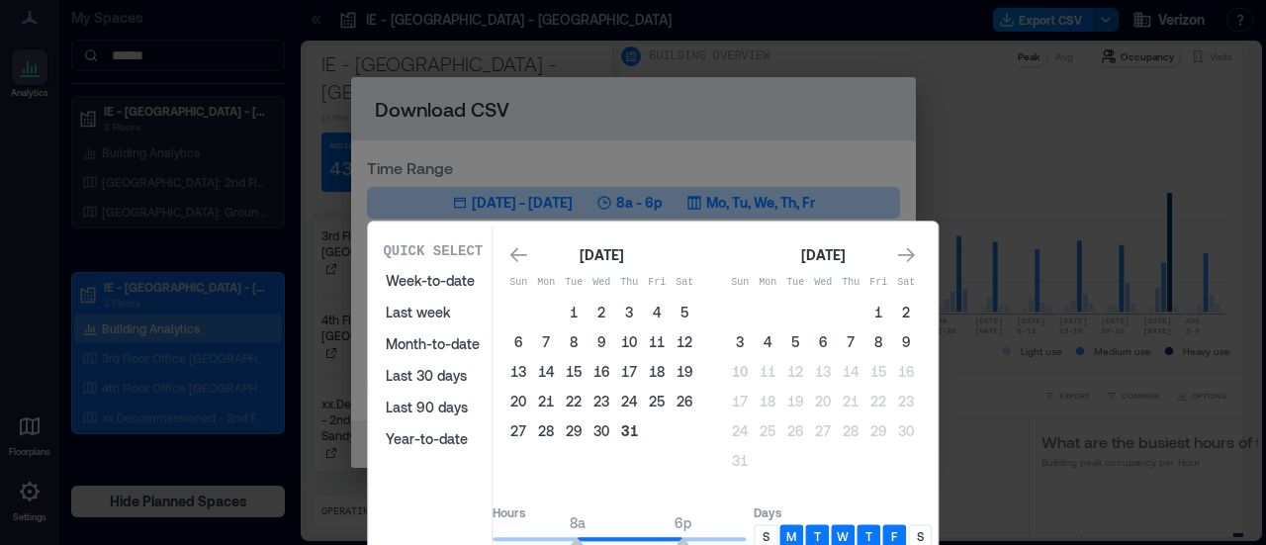
click at [643, 428] on button "31" at bounding box center [629, 431] width 28 height 28
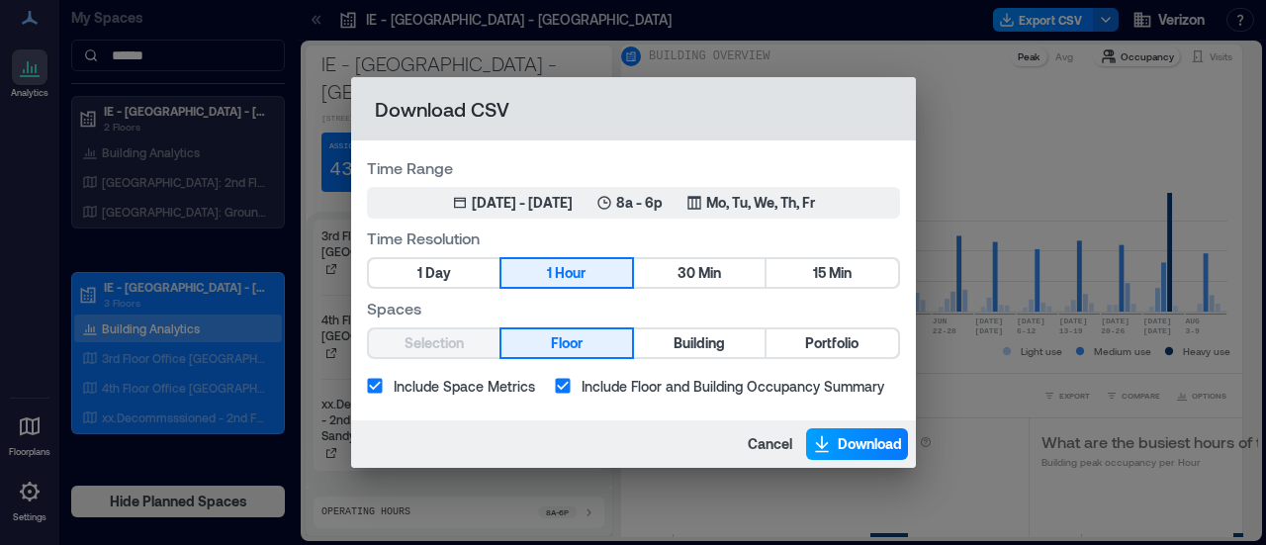
click at [856, 442] on span "Download" at bounding box center [870, 444] width 64 height 20
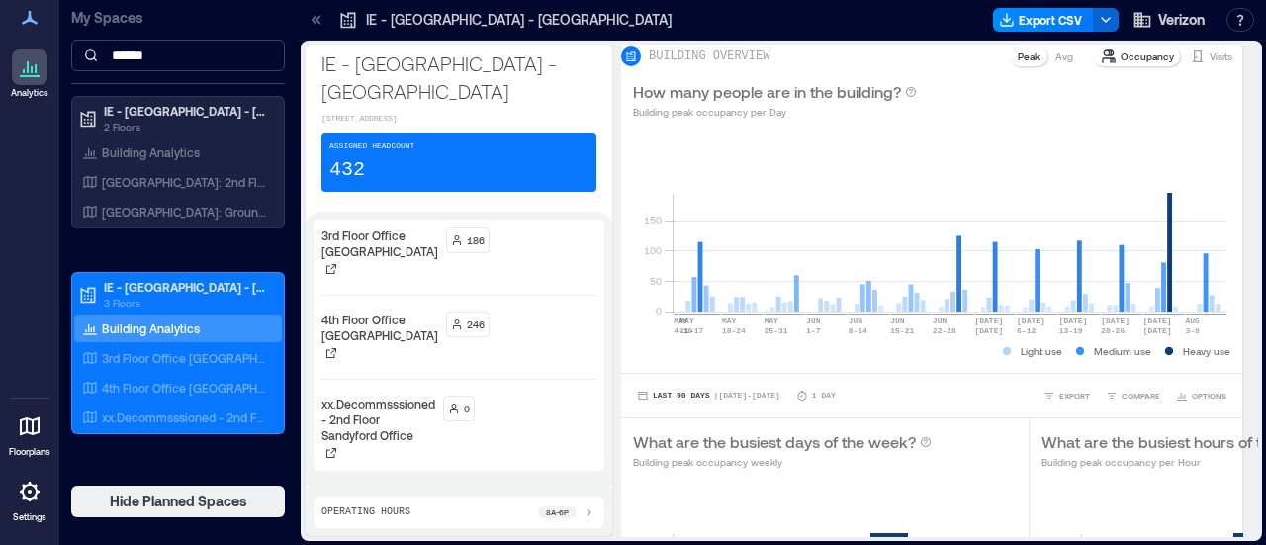
click at [232, 67] on input "******" at bounding box center [178, 56] width 214 height 32
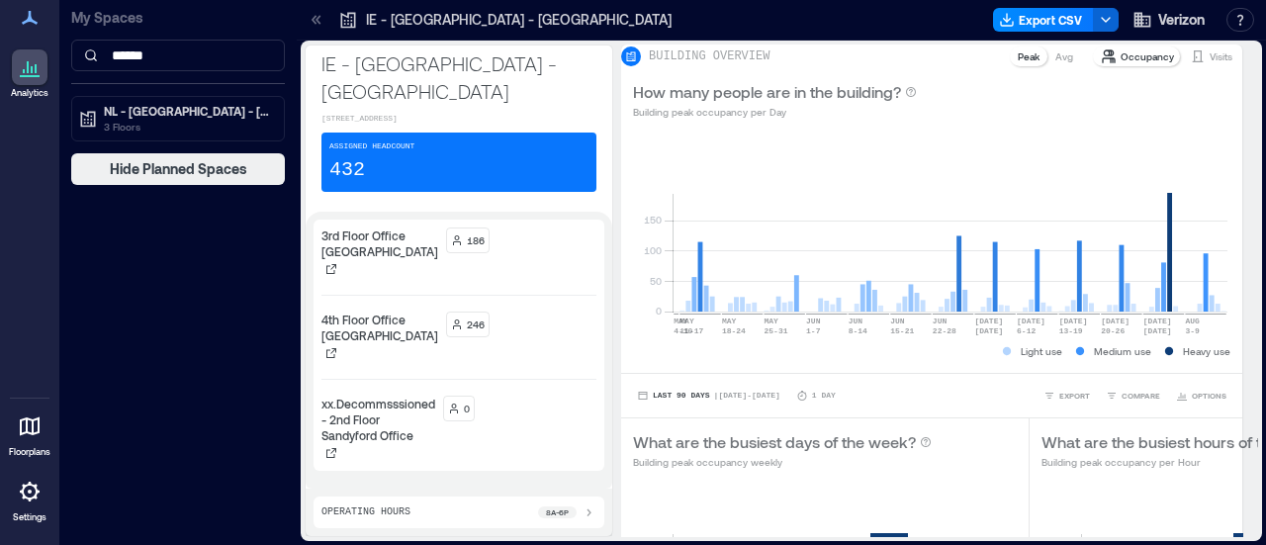
click at [241, 96] on div "My Spaces ****** NL - [STREET_ADDRESS] 3 Floors Hide Planned Spaces" at bounding box center [177, 92] width 237 height 185
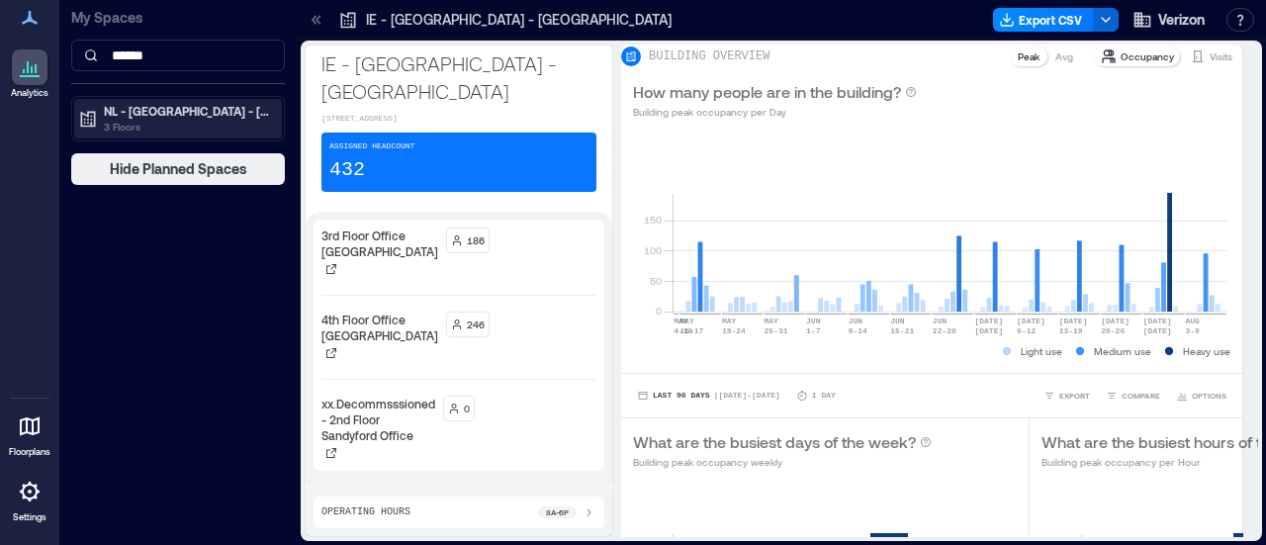
click at [233, 99] on div "NL - [GEOGRAPHIC_DATA] - [STREET_ADDRESS] 3 Floors" at bounding box center [178, 119] width 208 height 40
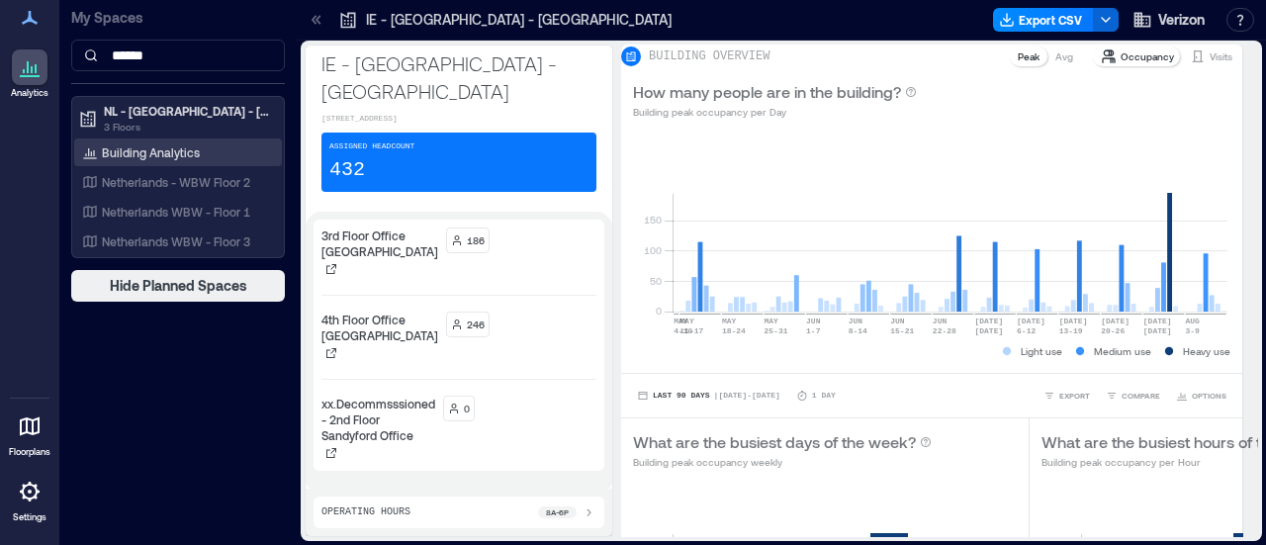
click at [155, 147] on p "Building Analytics" at bounding box center [151, 152] width 98 height 16
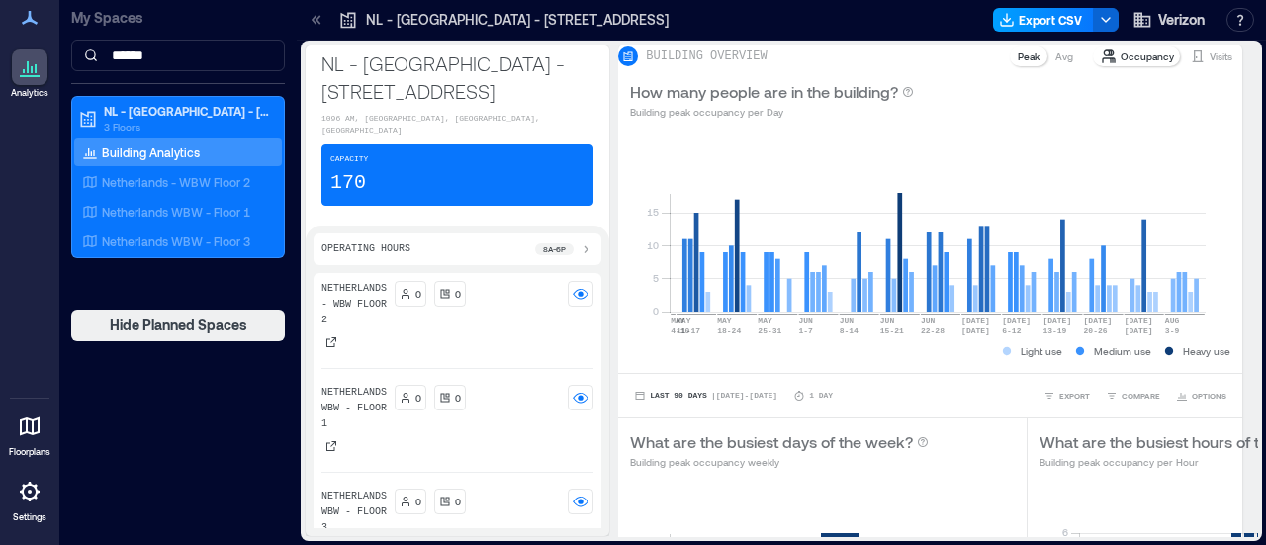
click at [1057, 21] on button "Export CSV" at bounding box center [1043, 20] width 101 height 24
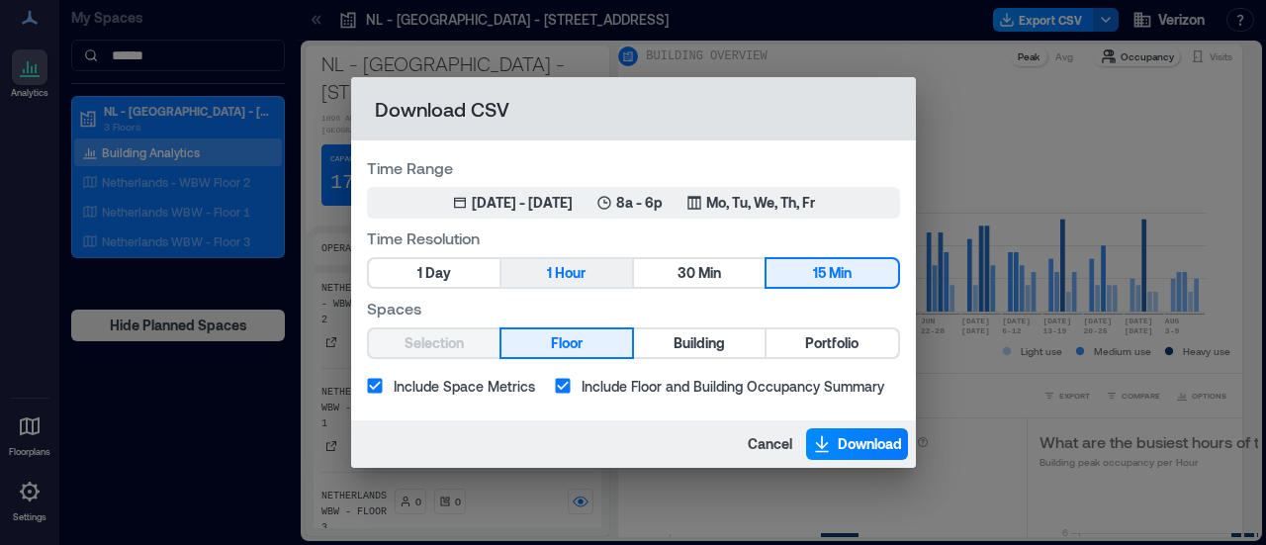
click at [544, 282] on button "1 Hour" at bounding box center [566, 273] width 131 height 28
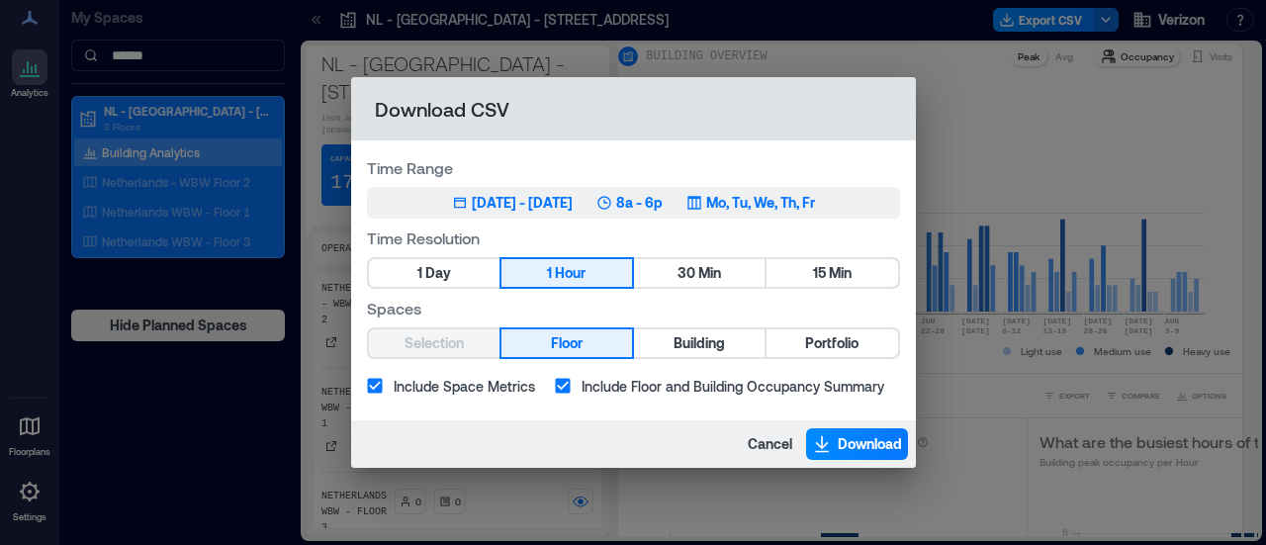
click at [550, 210] on div "[DATE] - [DATE]" at bounding box center [522, 203] width 101 height 20
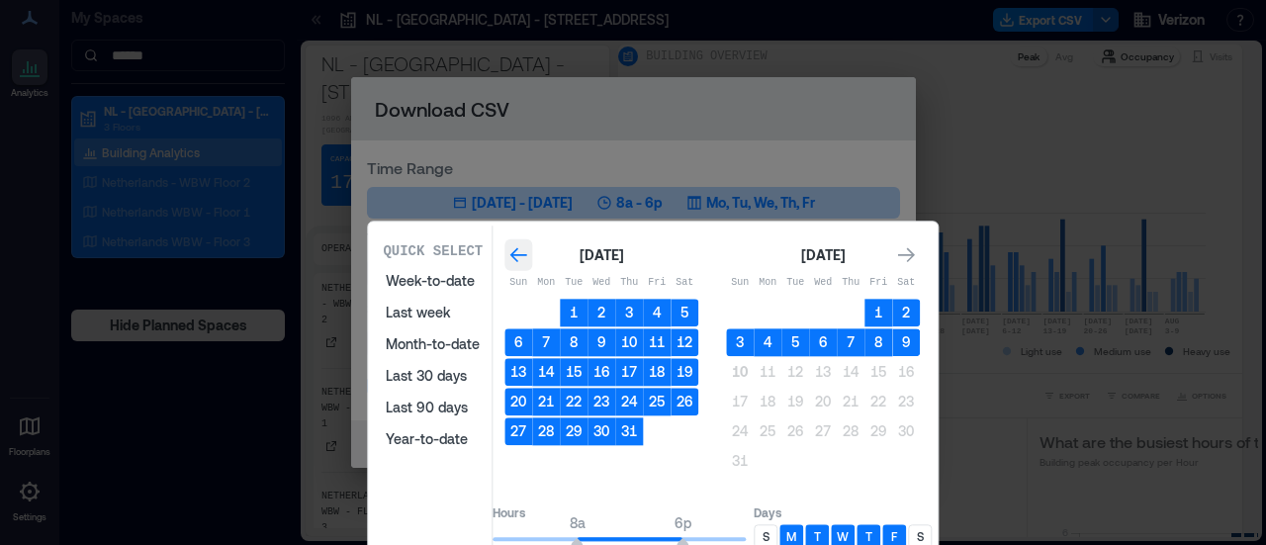
click at [532, 256] on div "Go to previous month" at bounding box center [518, 255] width 28 height 32
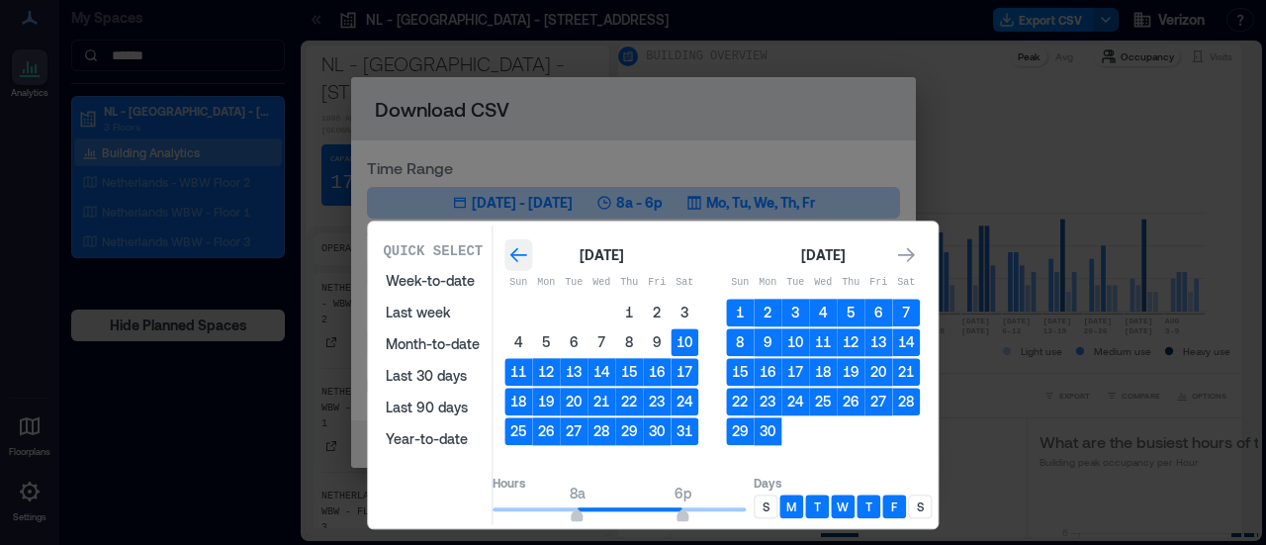
click at [528, 254] on icon "Go to previous month" at bounding box center [518, 255] width 20 height 20
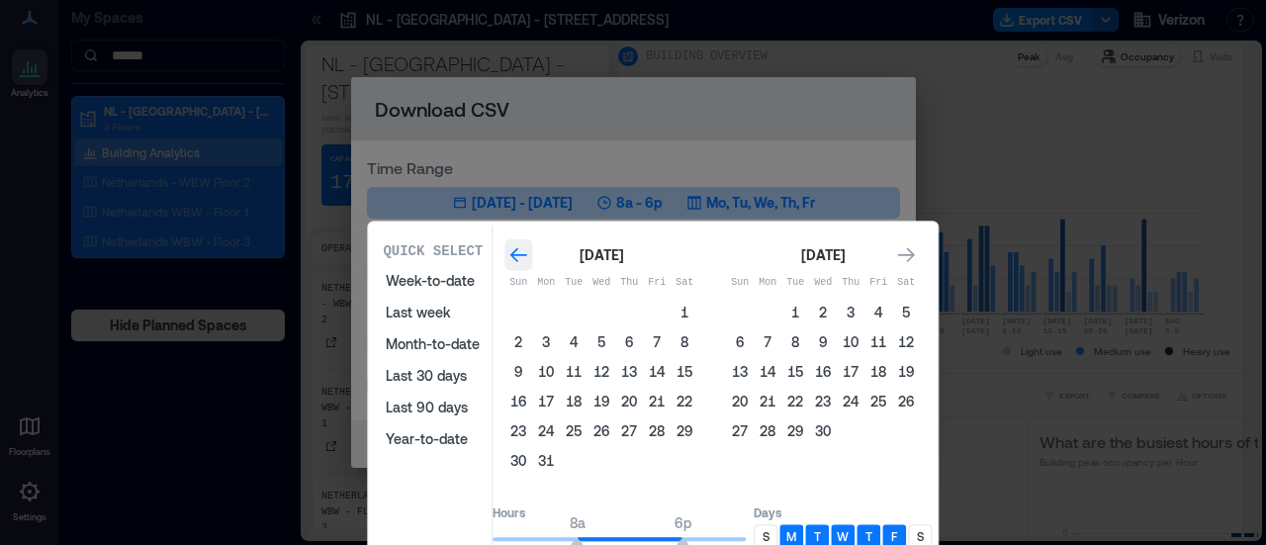
click at [528, 254] on icon "Go to previous month" at bounding box center [518, 255] width 20 height 20
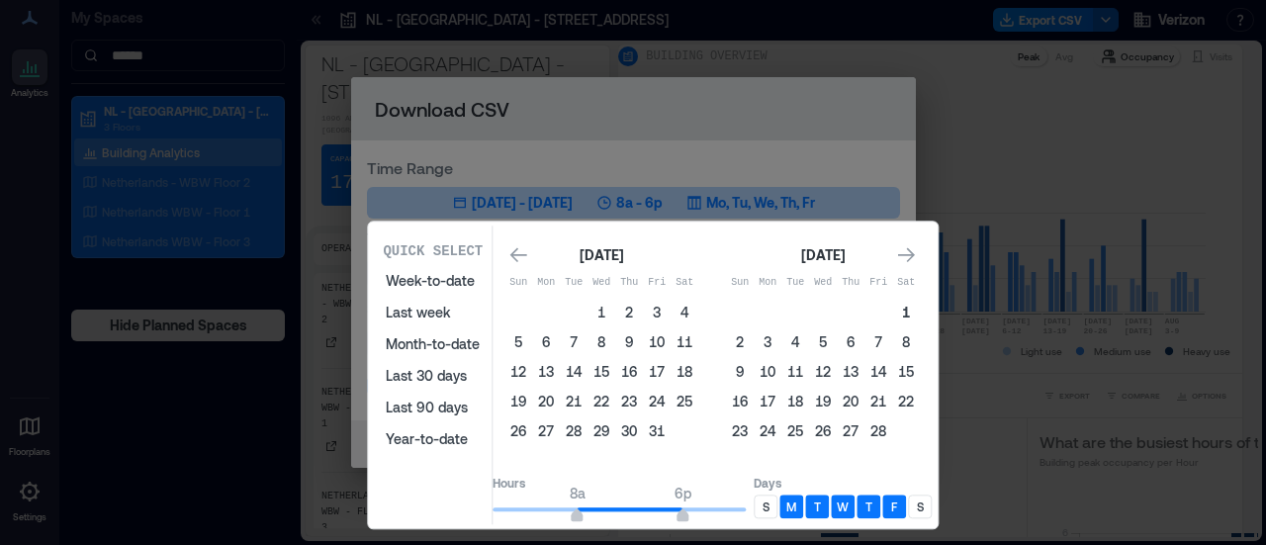
click at [920, 299] on button "1" at bounding box center [906, 313] width 28 height 28
click at [920, 308] on button "1" at bounding box center [906, 313] width 28 height 28
click at [920, 266] on div "Go to next month" at bounding box center [906, 255] width 28 height 32
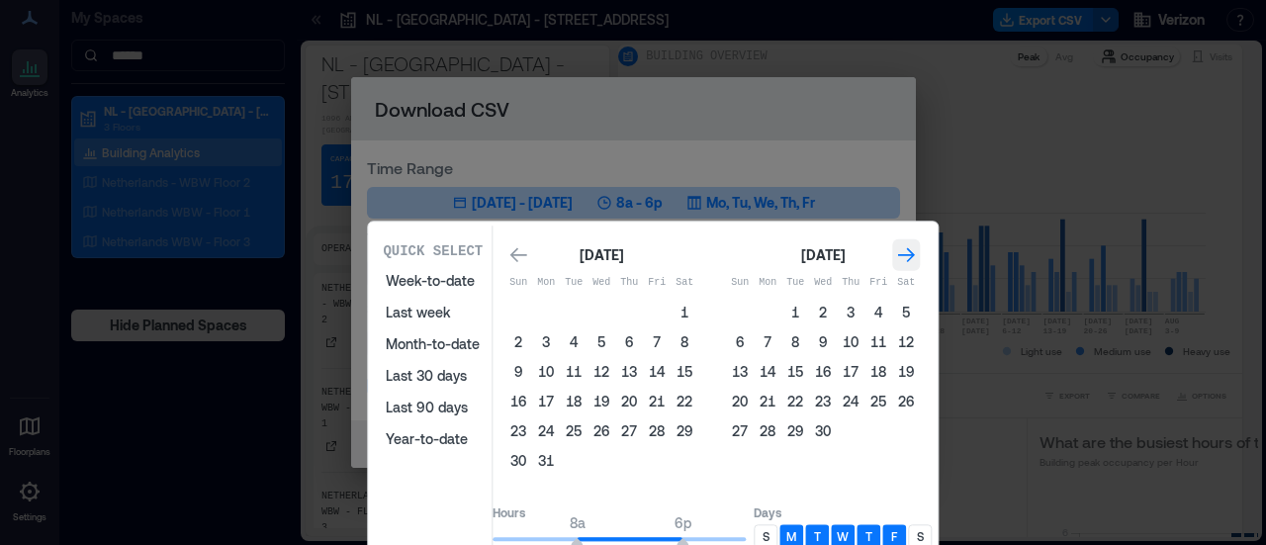
click at [916, 261] on icon "Go to next month" at bounding box center [906, 255] width 20 height 20
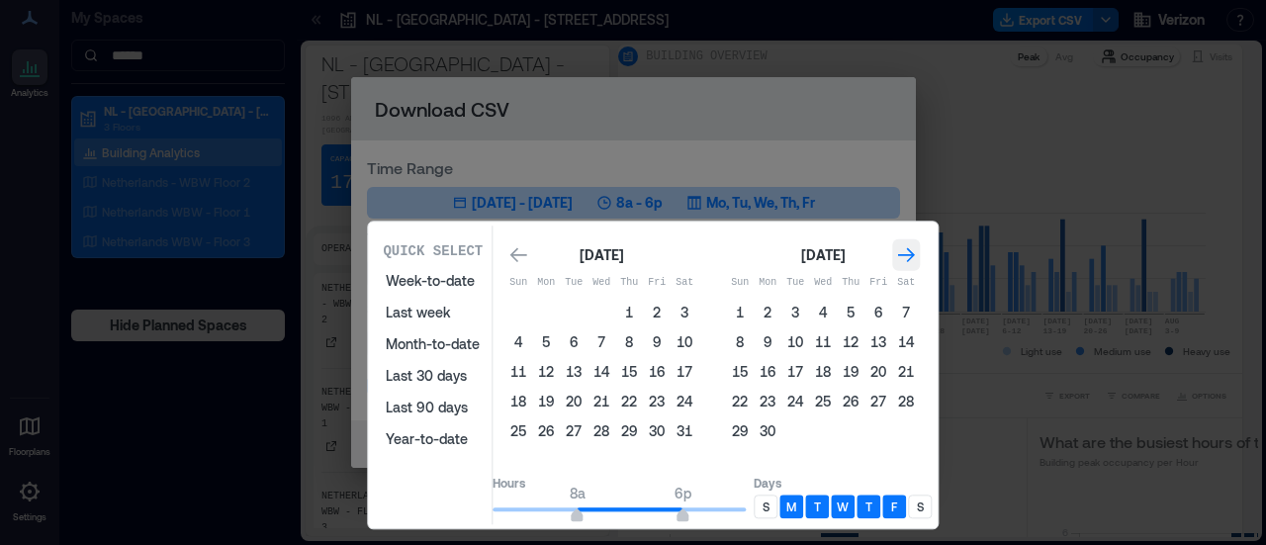
click at [916, 260] on icon "Go to next month" at bounding box center [906, 255] width 20 height 20
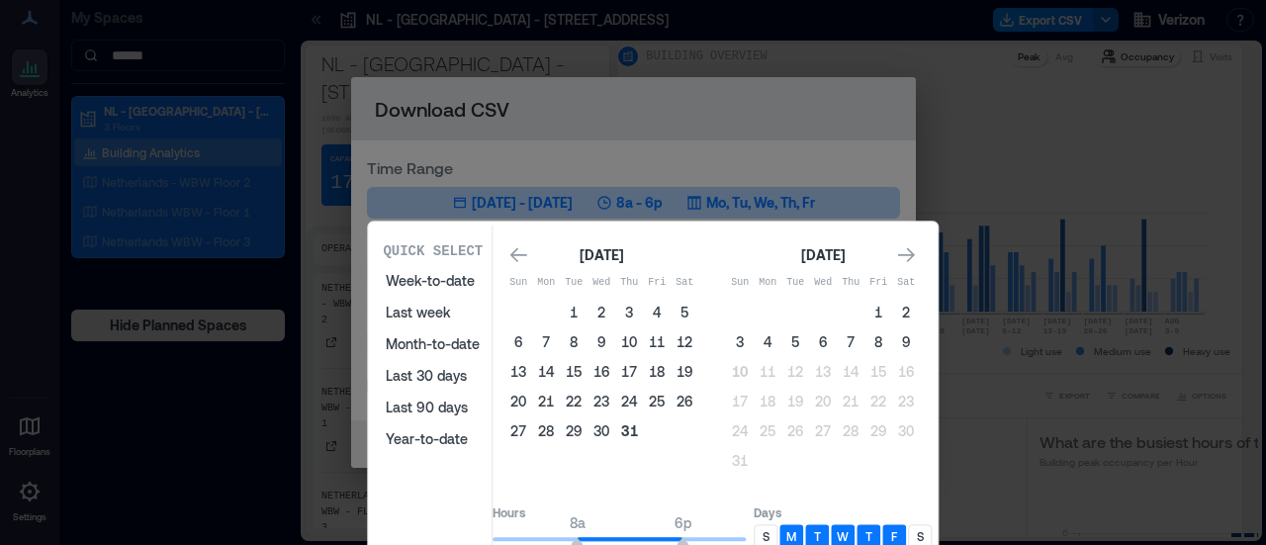
click at [643, 425] on button "31" at bounding box center [629, 431] width 28 height 28
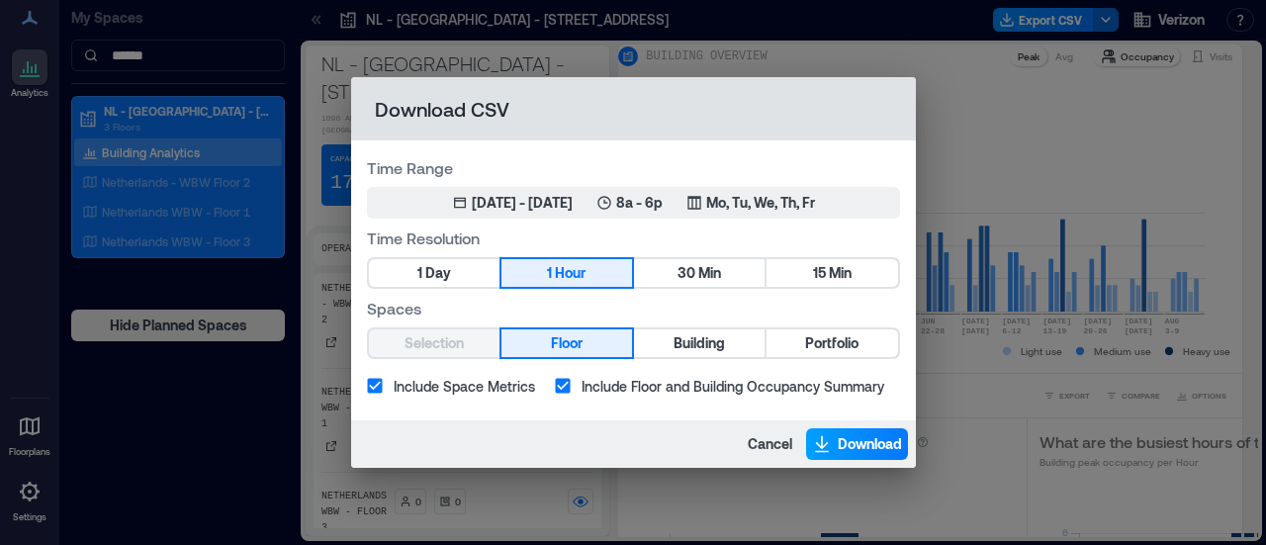
click at [841, 441] on span "Download" at bounding box center [870, 444] width 64 height 20
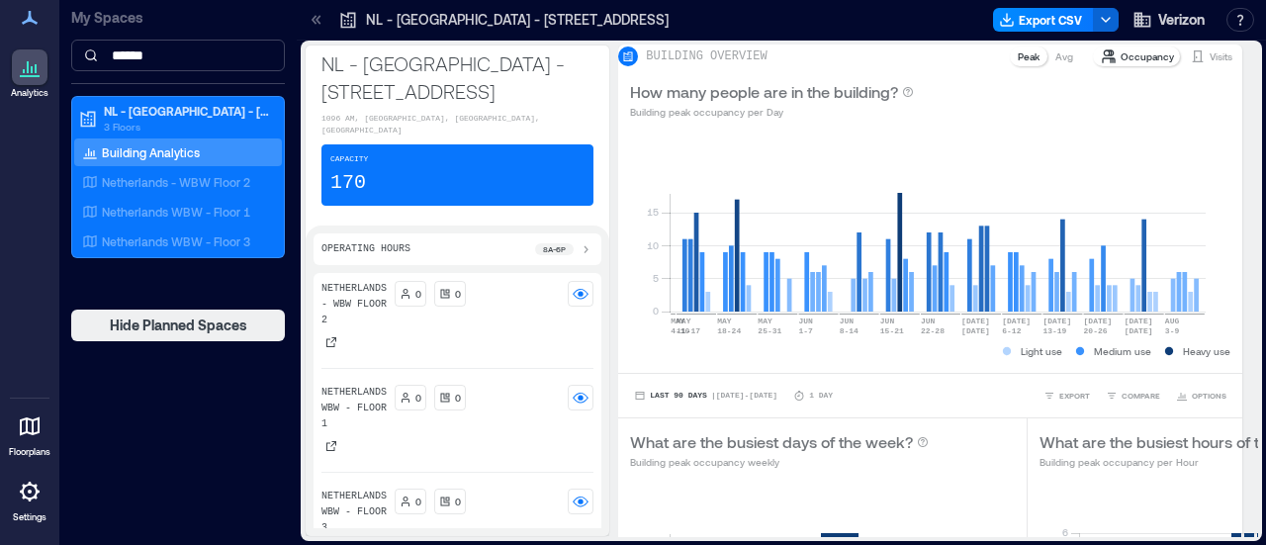
click at [174, 54] on input "******" at bounding box center [178, 56] width 214 height 32
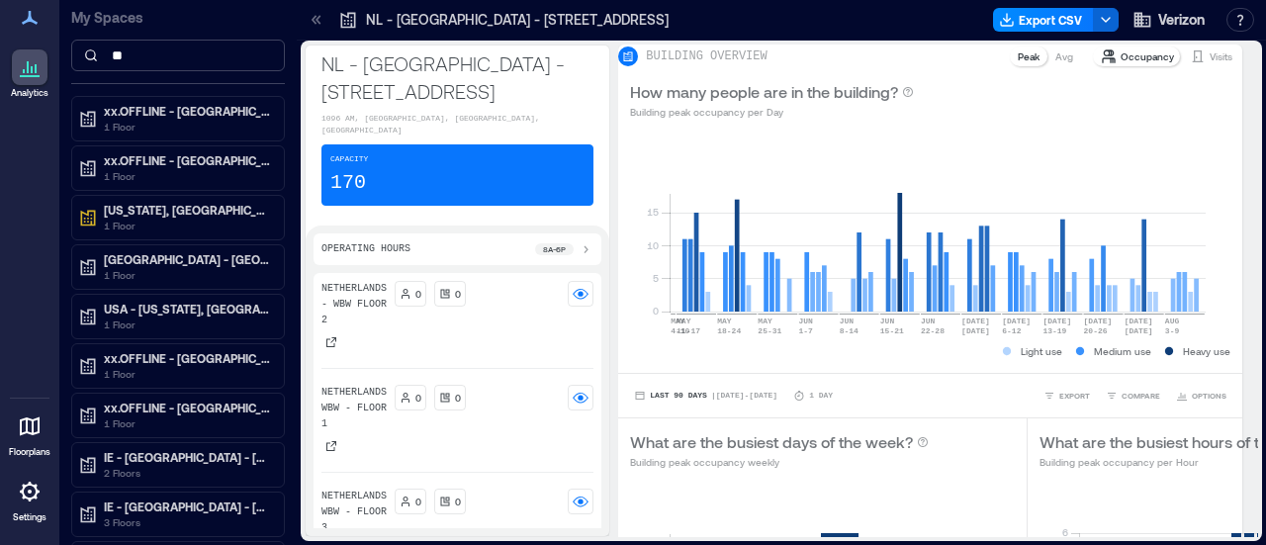
type input "*"
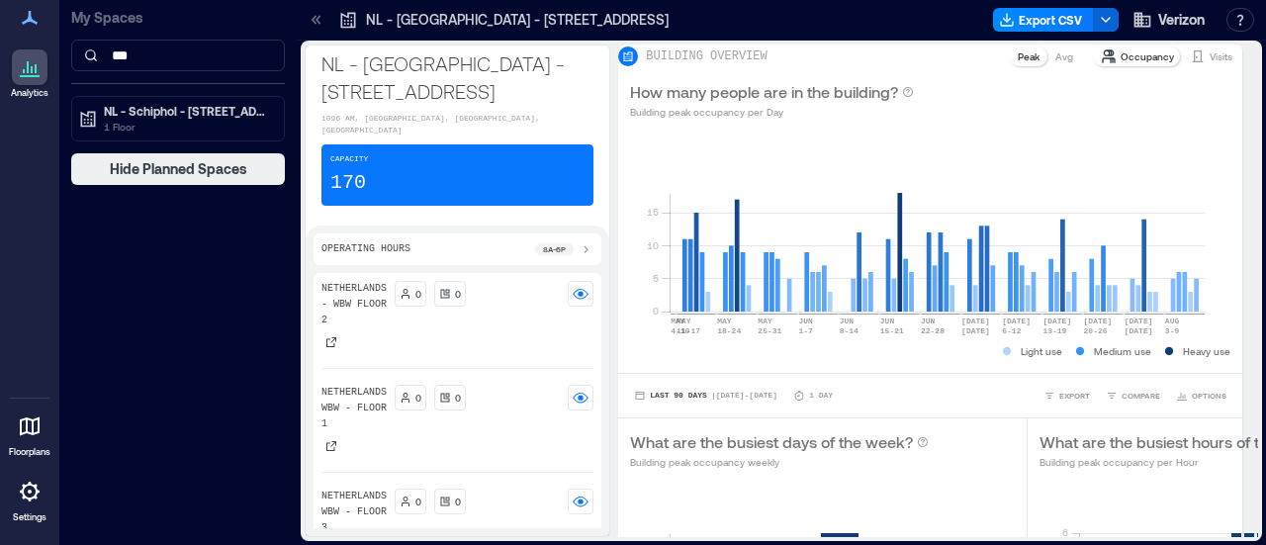
type input "***"
click at [186, 81] on div "My Spaces ***" at bounding box center [178, 42] width 214 height 84
click at [190, 89] on div "My Spaces *** NL - Schiphol - [STREET_ADDRESS] (NAP) 1 Floor Hide Planned Spaces" at bounding box center [177, 92] width 237 height 185
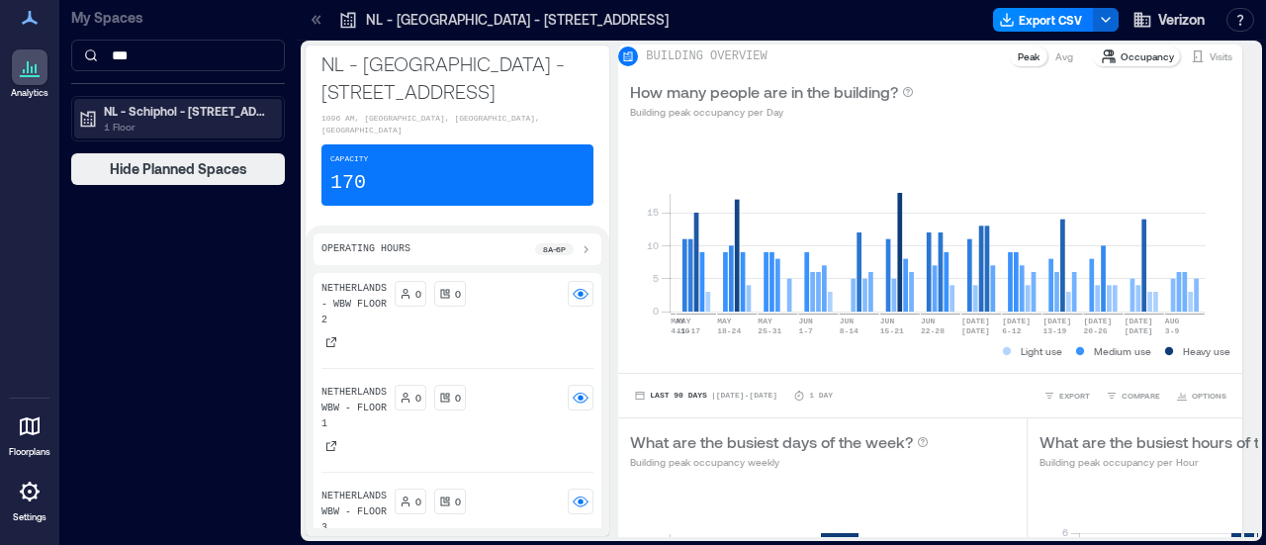
click at [194, 107] on p "NL - Schiphol - [STREET_ADDRESS] (NAP)" at bounding box center [187, 111] width 166 height 16
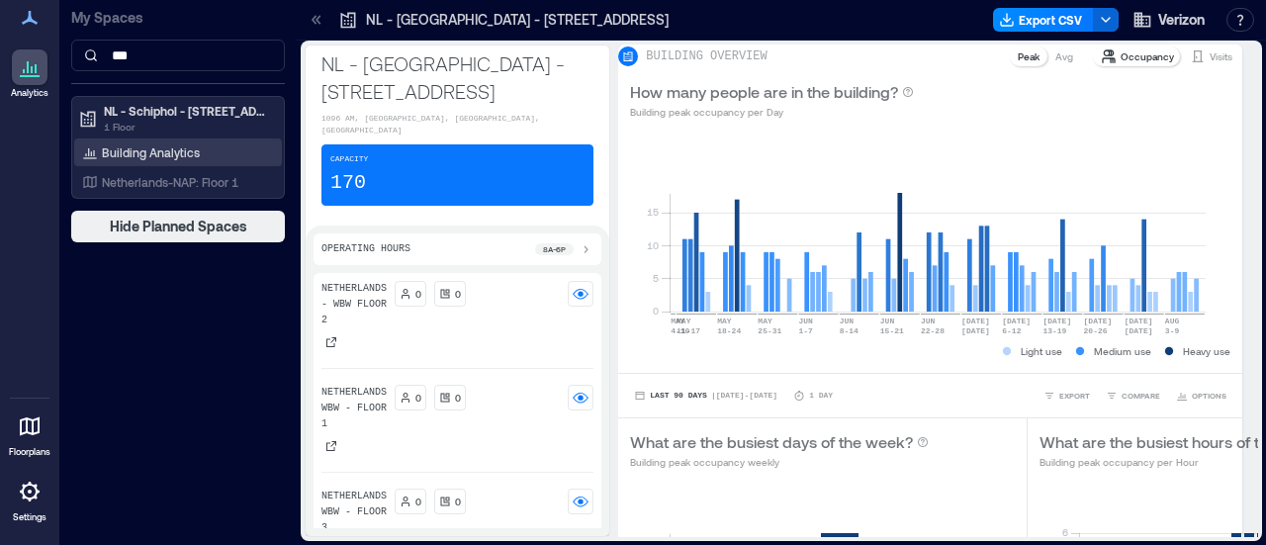
click at [194, 147] on p "Building Analytics" at bounding box center [151, 152] width 98 height 16
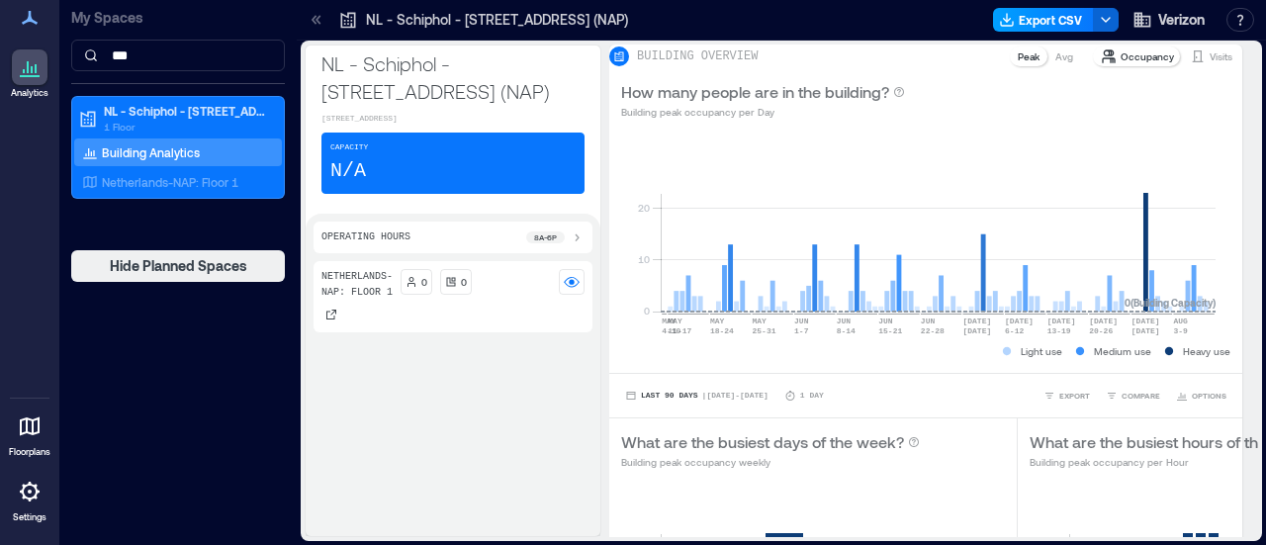
click at [1067, 16] on button "Export CSV" at bounding box center [1043, 20] width 101 height 24
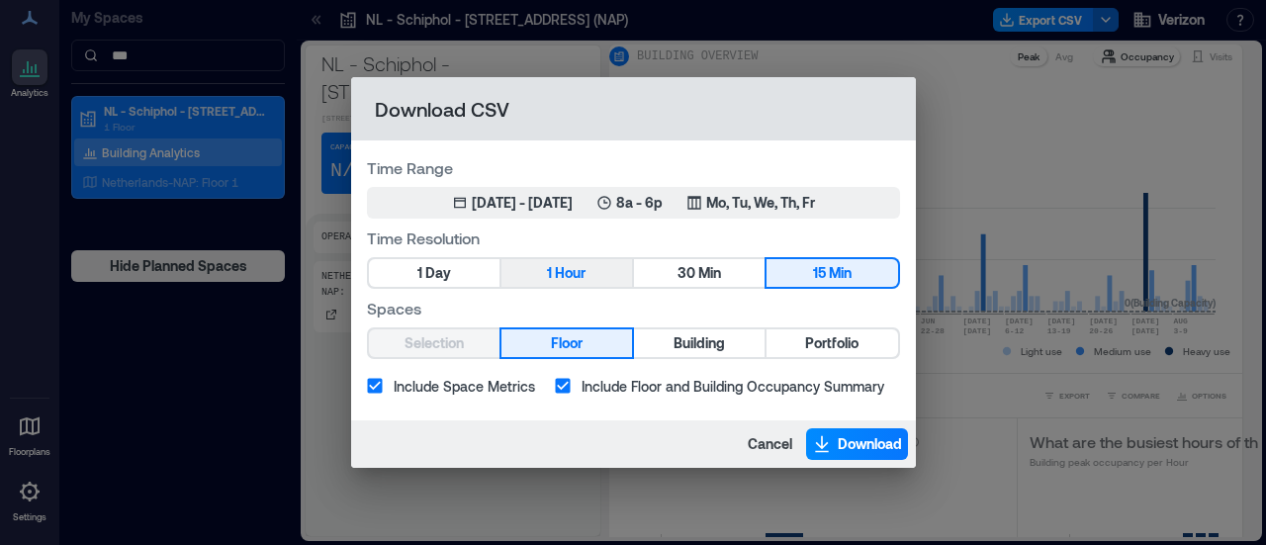
click at [593, 286] on button "1 Hour" at bounding box center [566, 273] width 131 height 28
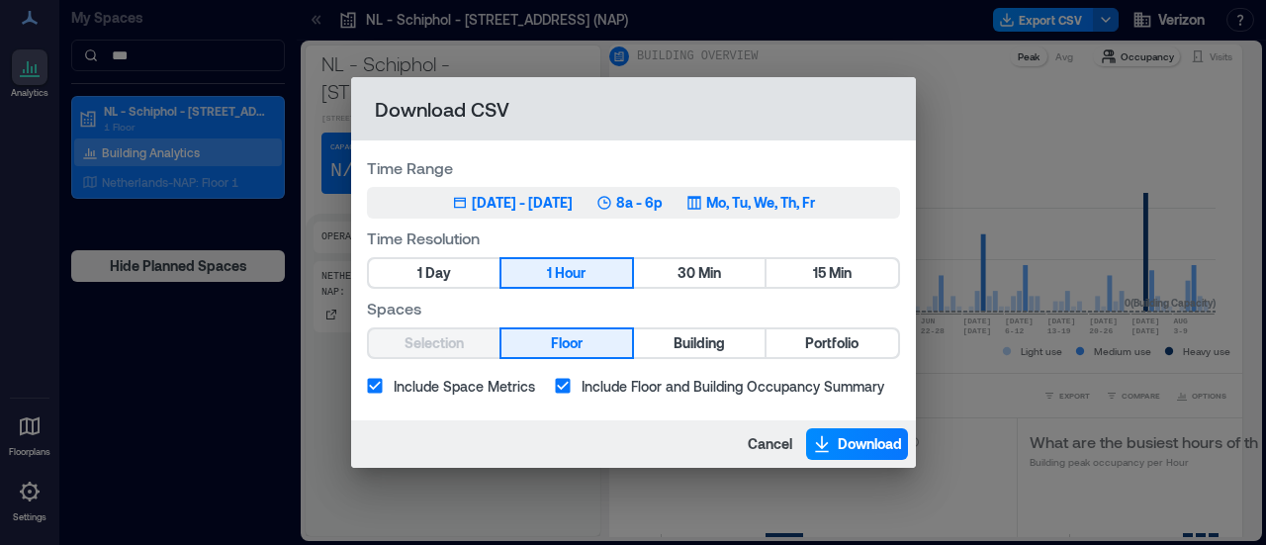
click at [573, 197] on div "[DATE] - [DATE]" at bounding box center [522, 203] width 101 height 20
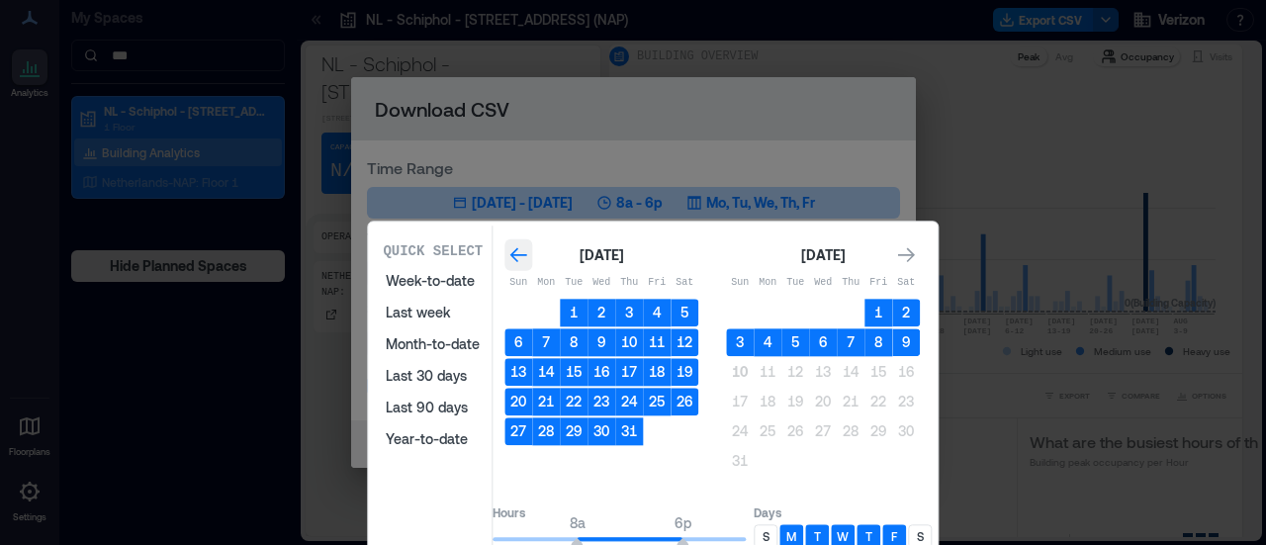
click at [528, 251] on icon "Go to previous month" at bounding box center [518, 255] width 20 height 20
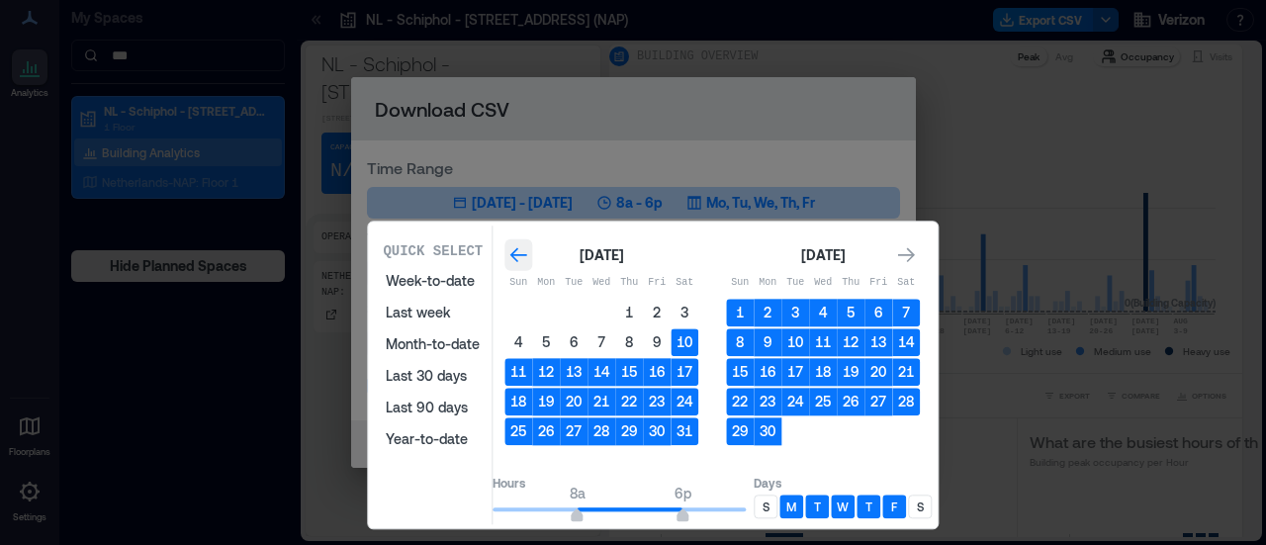
click at [528, 251] on icon "Go to previous month" at bounding box center [518, 255] width 20 height 20
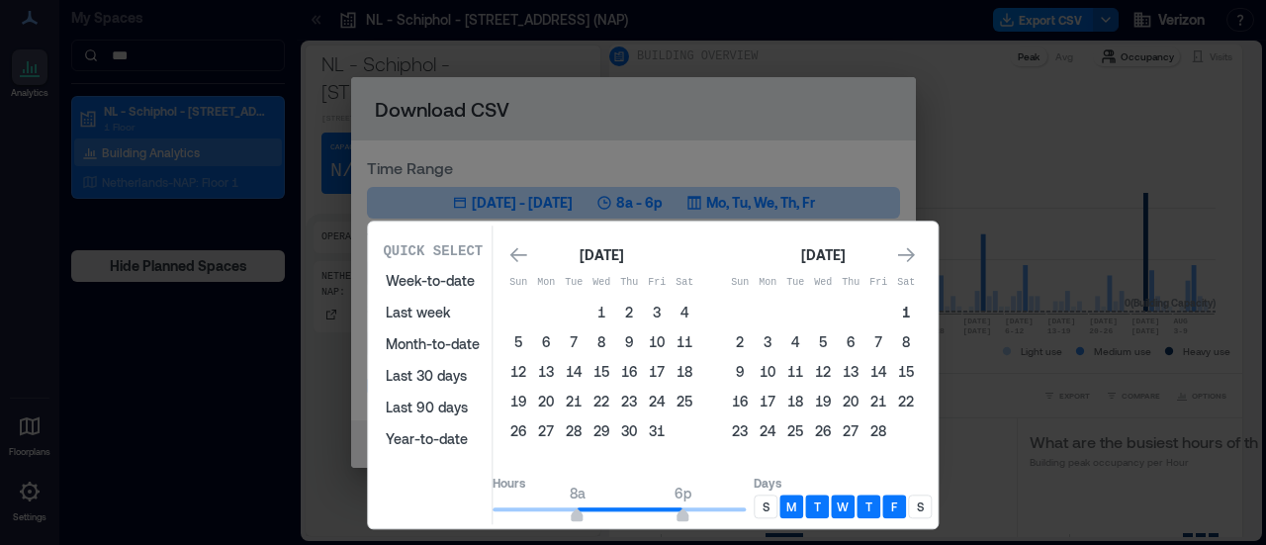
click at [920, 310] on button "1" at bounding box center [906, 313] width 28 height 28
click at [920, 241] on div "Go to next month" at bounding box center [906, 255] width 28 height 32
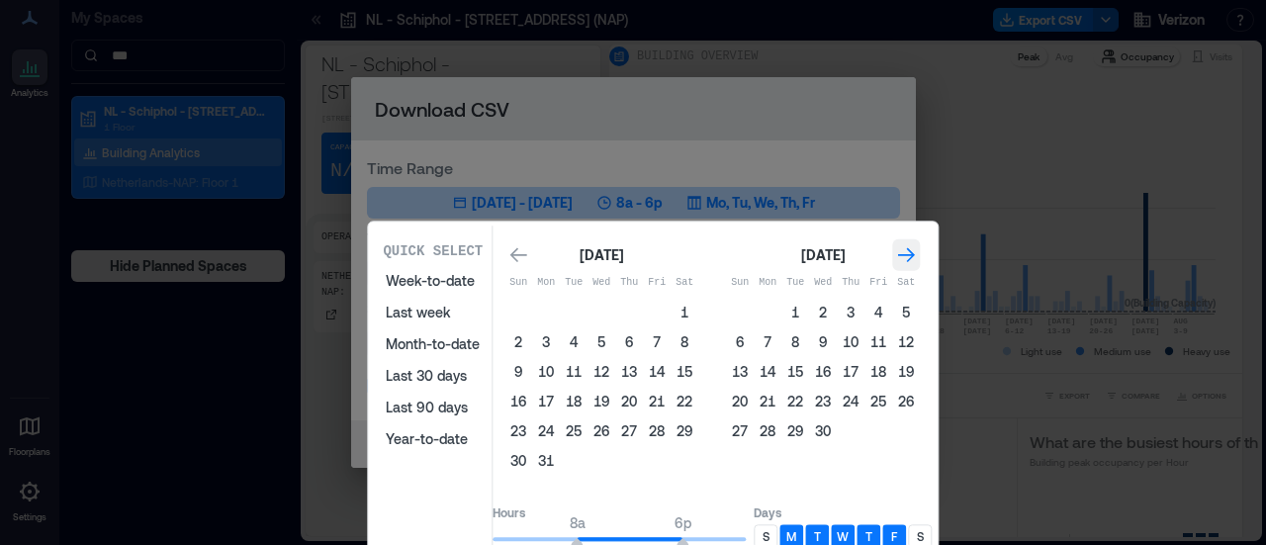
click at [920, 241] on div "Go to next month" at bounding box center [906, 255] width 28 height 32
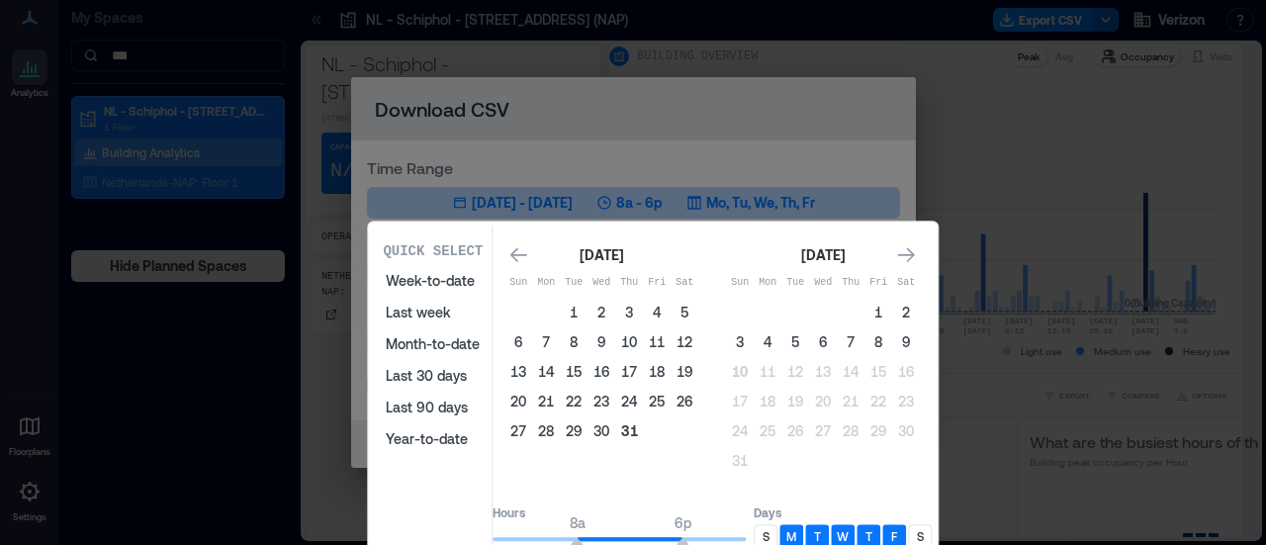
click at [643, 427] on button "31" at bounding box center [629, 431] width 28 height 28
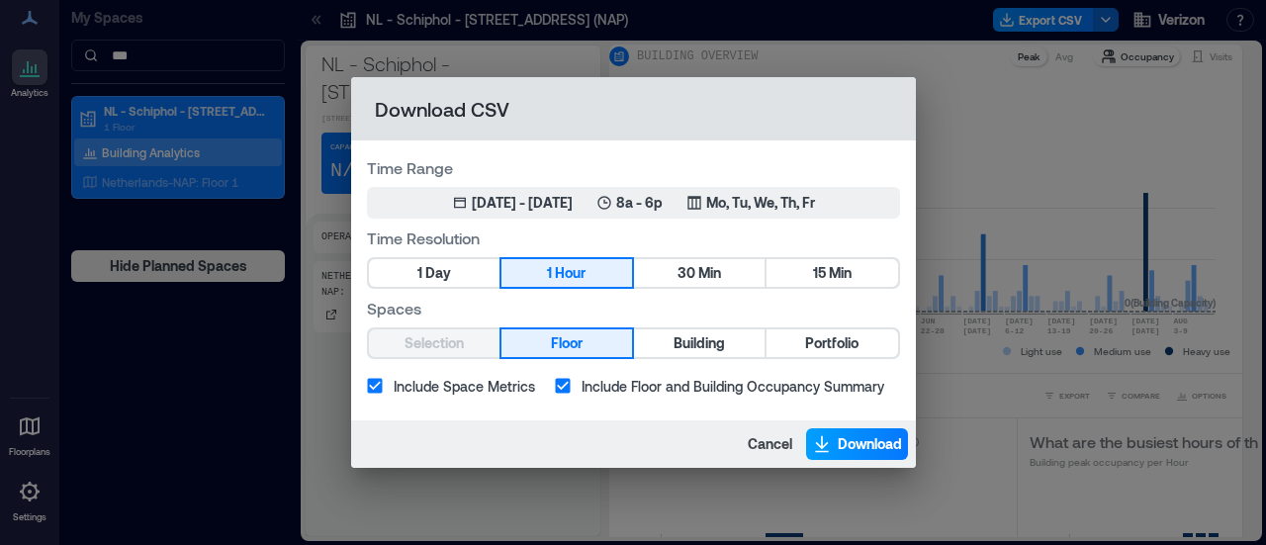
click at [851, 440] on span "Download" at bounding box center [870, 444] width 64 height 20
